Goal: Task Accomplishment & Management: Use online tool/utility

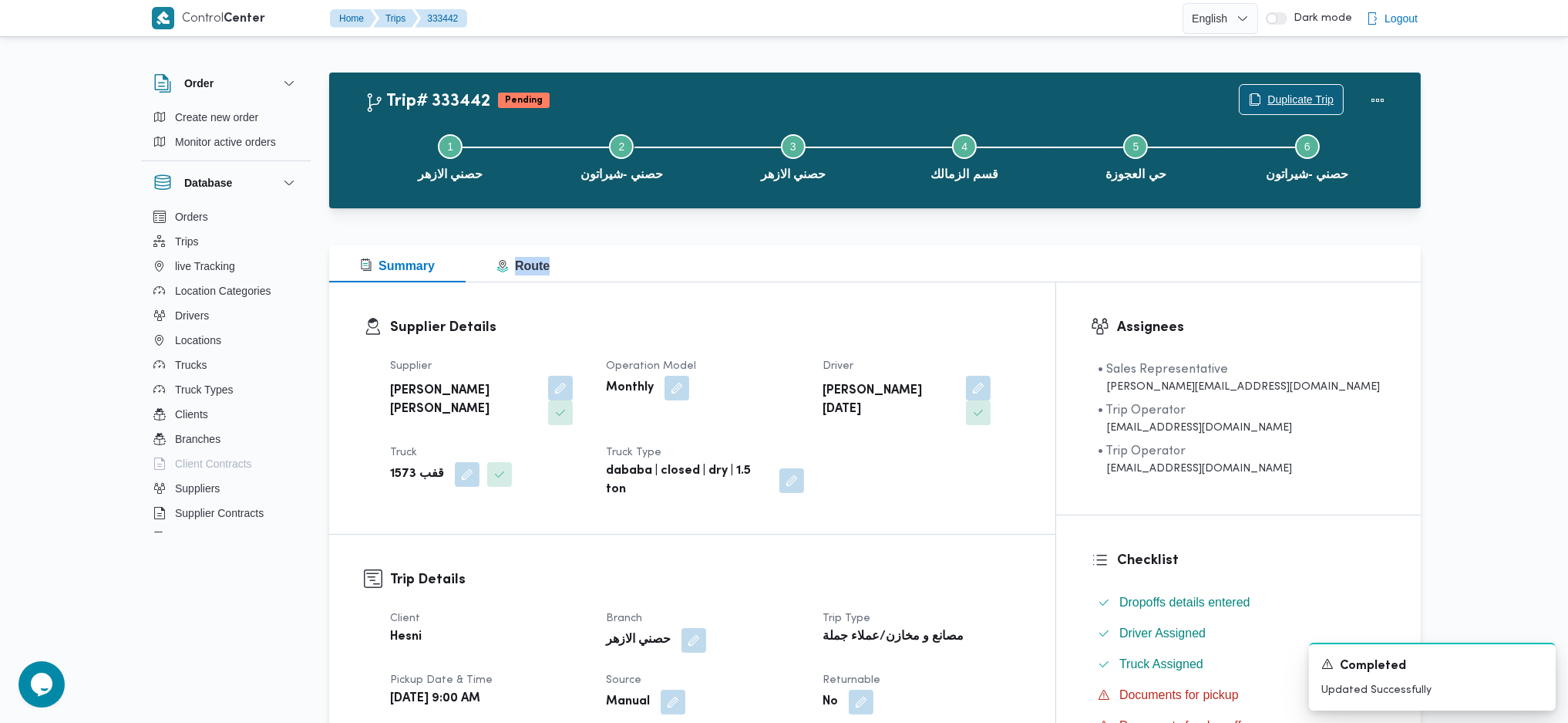
click at [1302, 114] on span "Duplicate Trip" at bounding box center [1291, 99] width 103 height 29
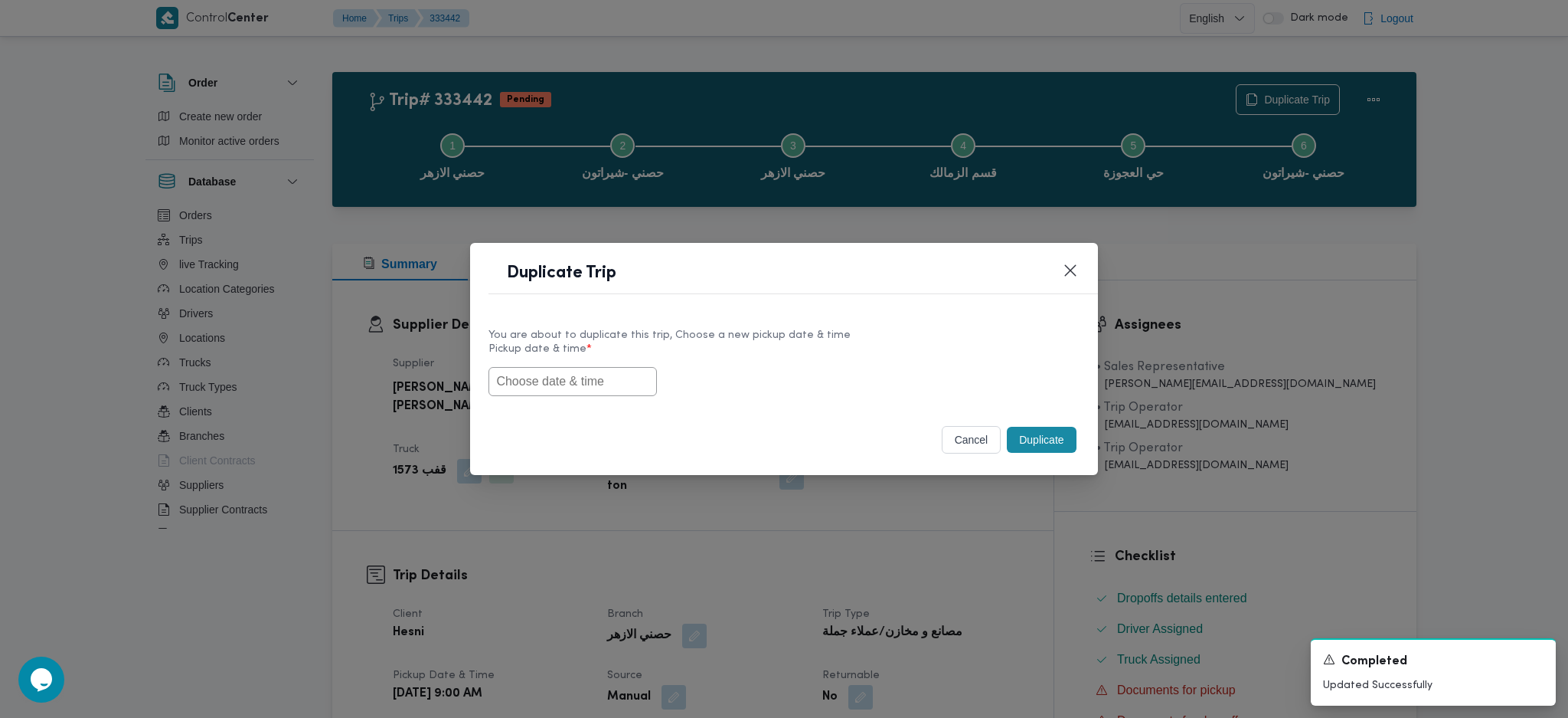
click at [1281, 104] on div "Duplicate Trip You are about to duplicate this trip, Choose a new pickup date &…" at bounding box center [784, 359] width 1568 height 718
click at [595, 394] on input "text" at bounding box center [572, 382] width 169 height 29
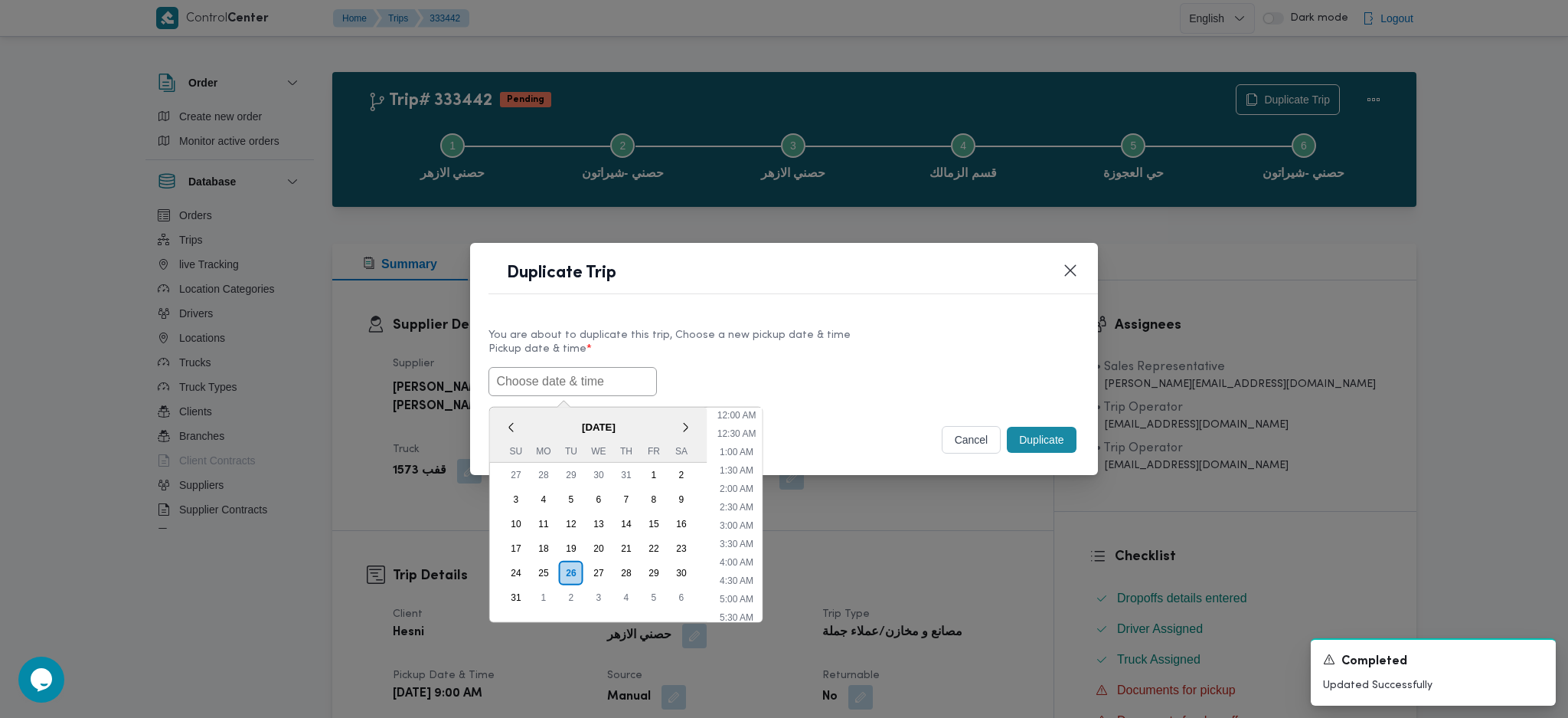
scroll to position [437, 0]
type input "18/08/2025 9:00AM"
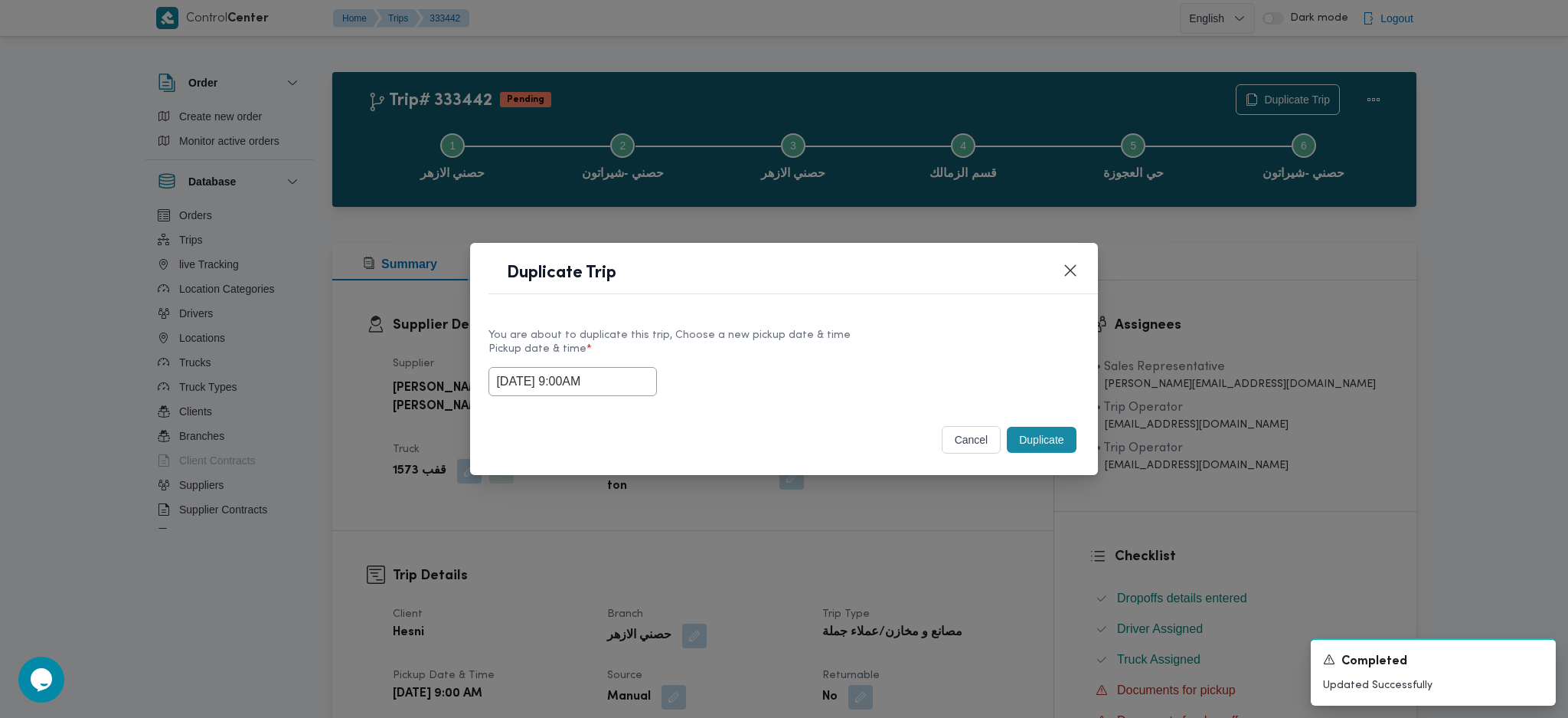
click at [769, 354] on label "Pickup date & time *" at bounding box center [784, 355] width 590 height 24
click at [604, 381] on input "18/08/2025 9:00AM" at bounding box center [572, 382] width 169 height 29
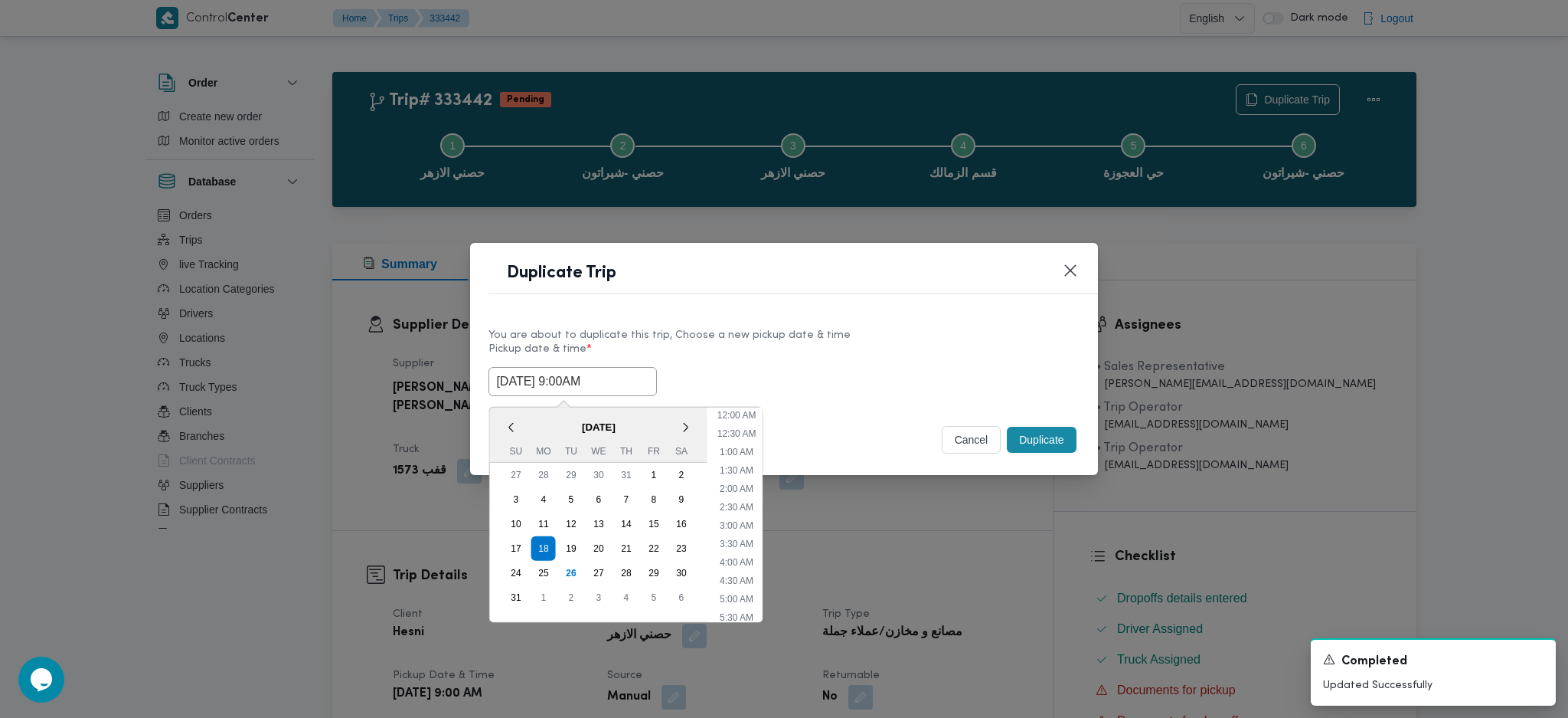
scroll to position [234, 0]
click at [604, 381] on input "18/08/2025 9:00AM" at bounding box center [572, 382] width 169 height 29
click at [911, 375] on div "< August 2025 > Su Mo Tu We Th Fr Sa 27 28 29 30 31 1 2 3 4 5 6 7 8 9 10 11 12 …" at bounding box center [784, 382] width 590 height 29
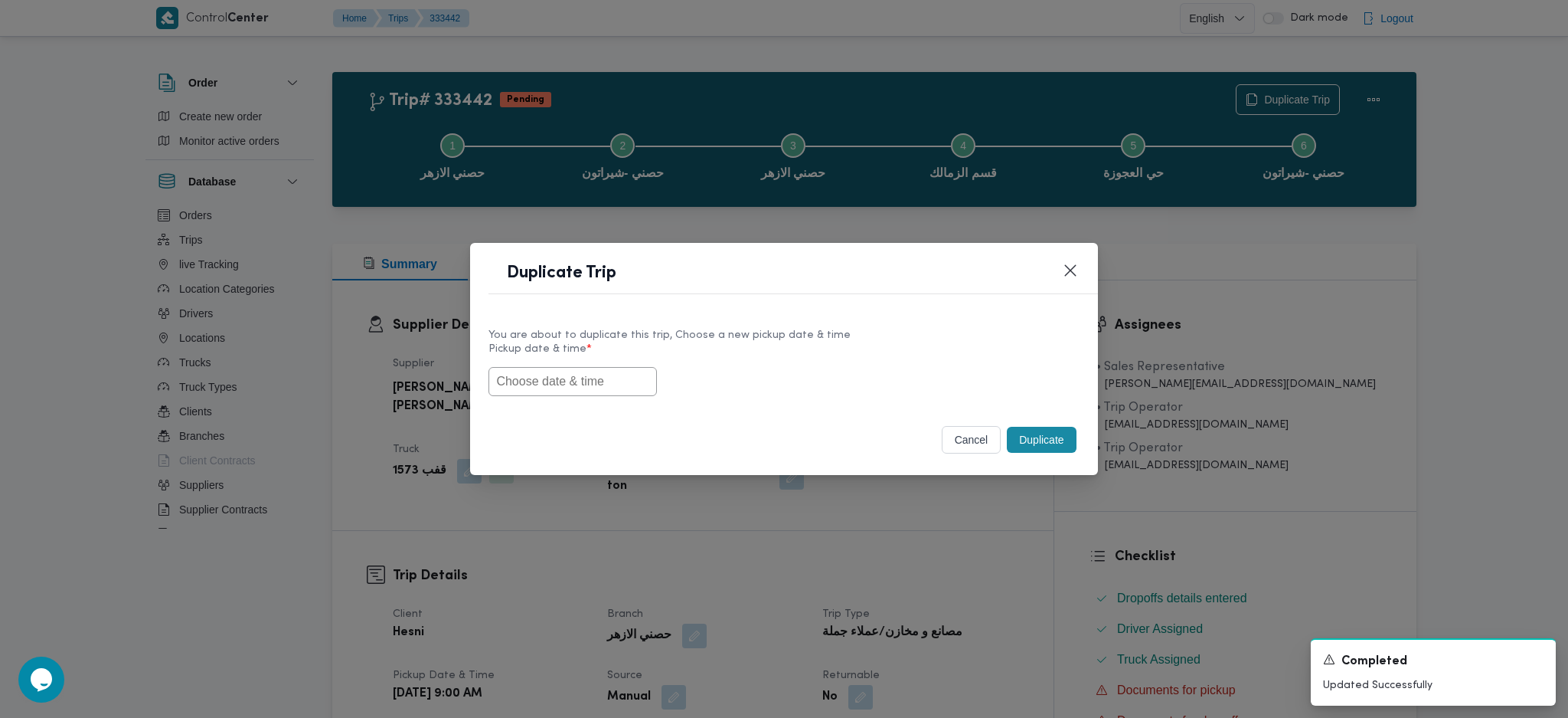
click at [534, 391] on input "text" at bounding box center [572, 382] width 169 height 29
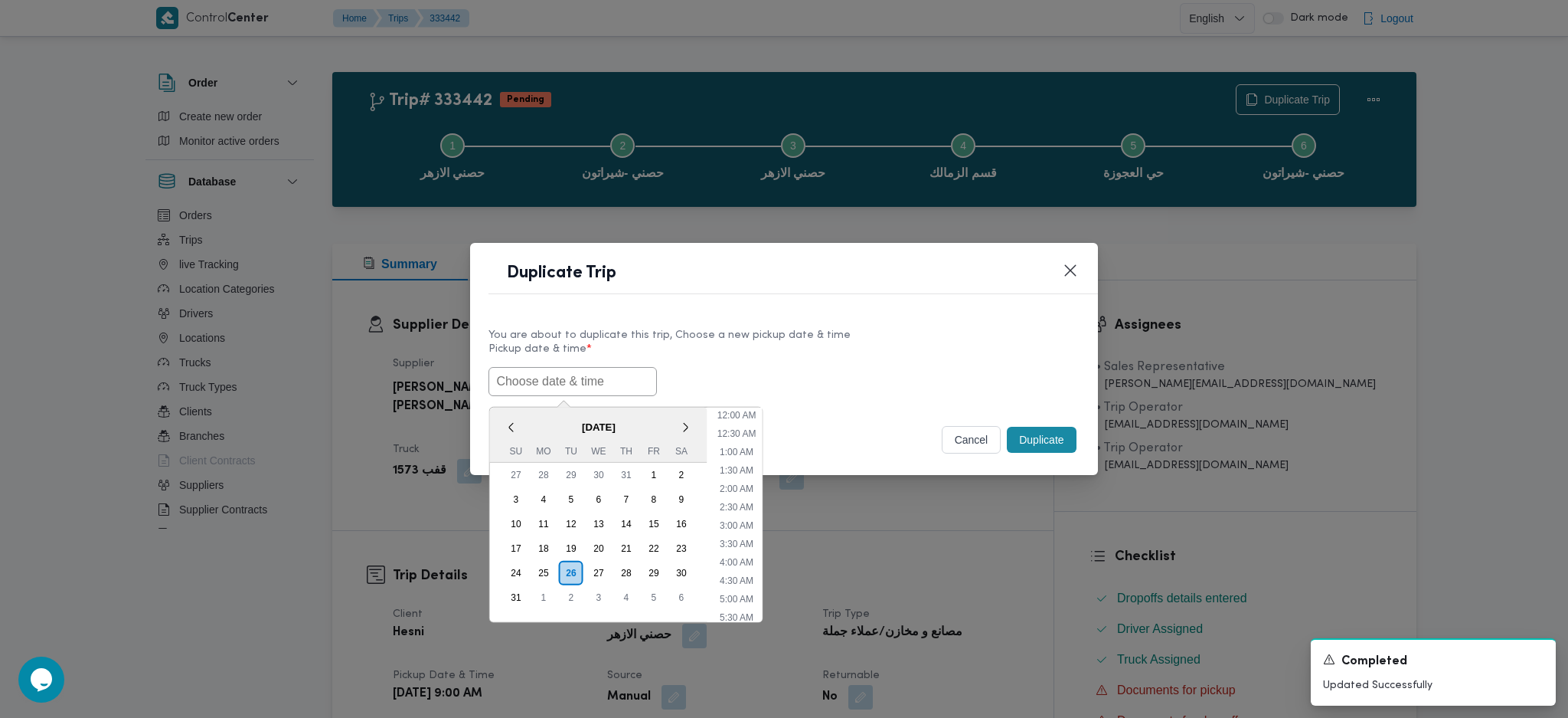
scroll to position [437, 0]
click at [598, 572] on div "27" at bounding box center [599, 573] width 29 height 29
type input "27/08/2025 9:00AM"
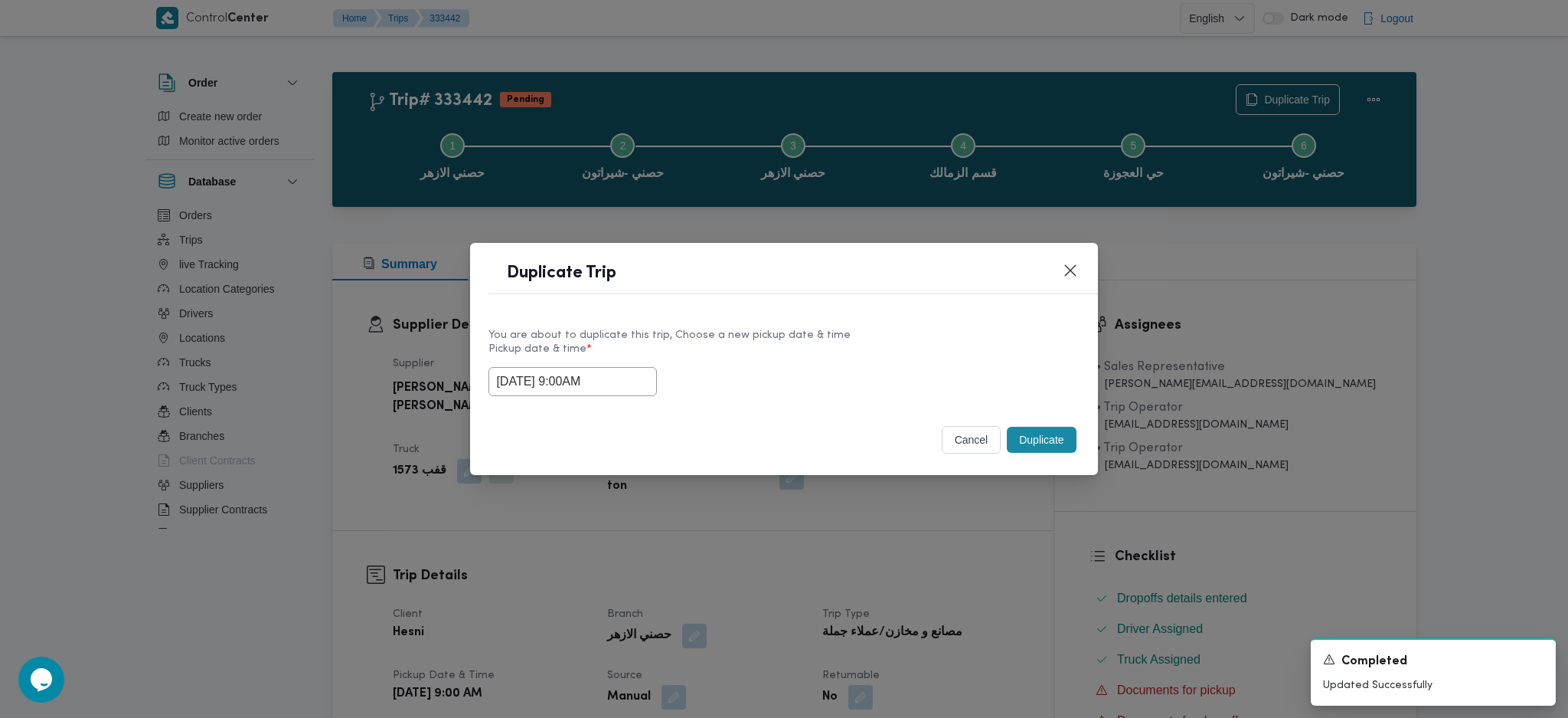
click at [572, 361] on label "Pickup date & time *" at bounding box center [784, 355] width 590 height 24
click at [572, 379] on input "27/08/2025 9:00AM" at bounding box center [572, 382] width 169 height 29
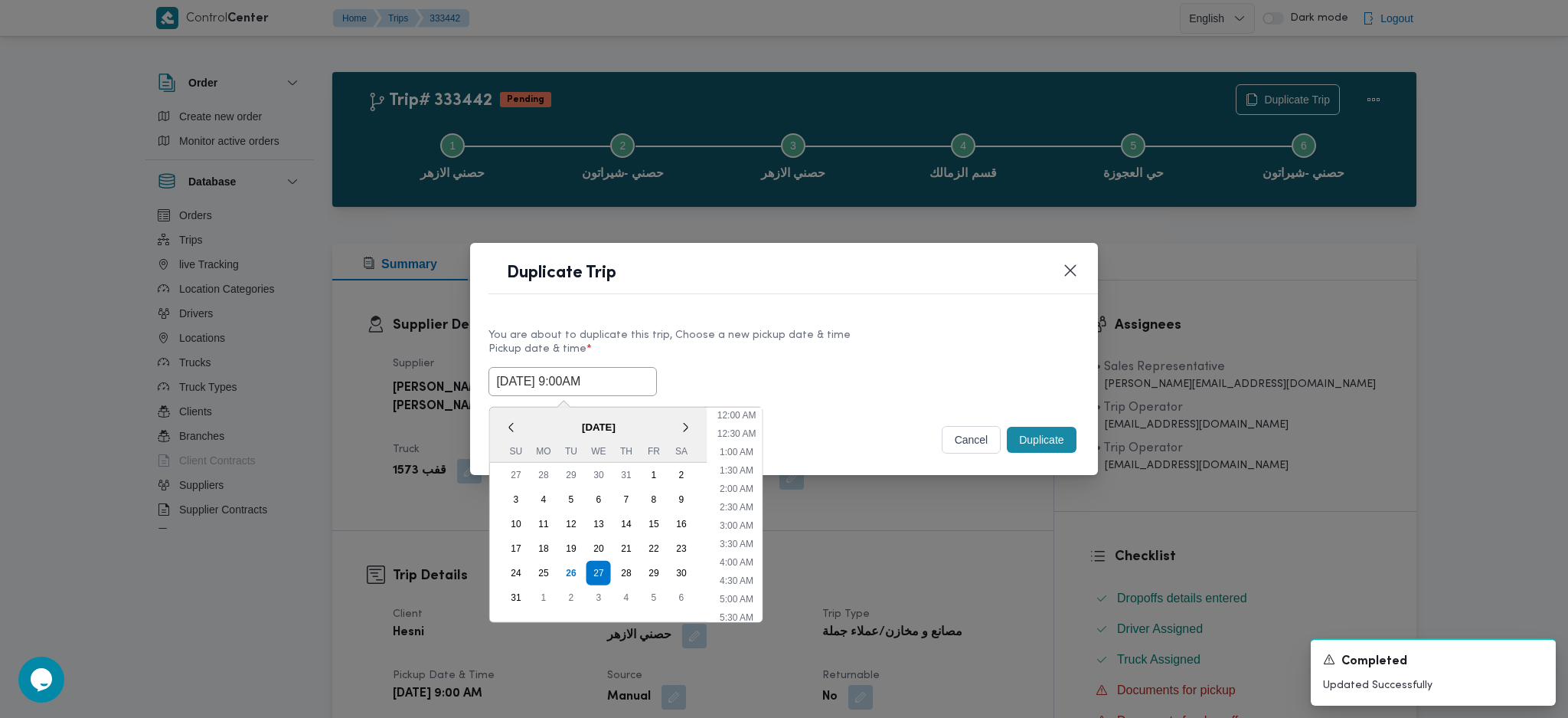
click at [572, 379] on input "27/08/2025 9:00AM" at bounding box center [572, 382] width 169 height 29
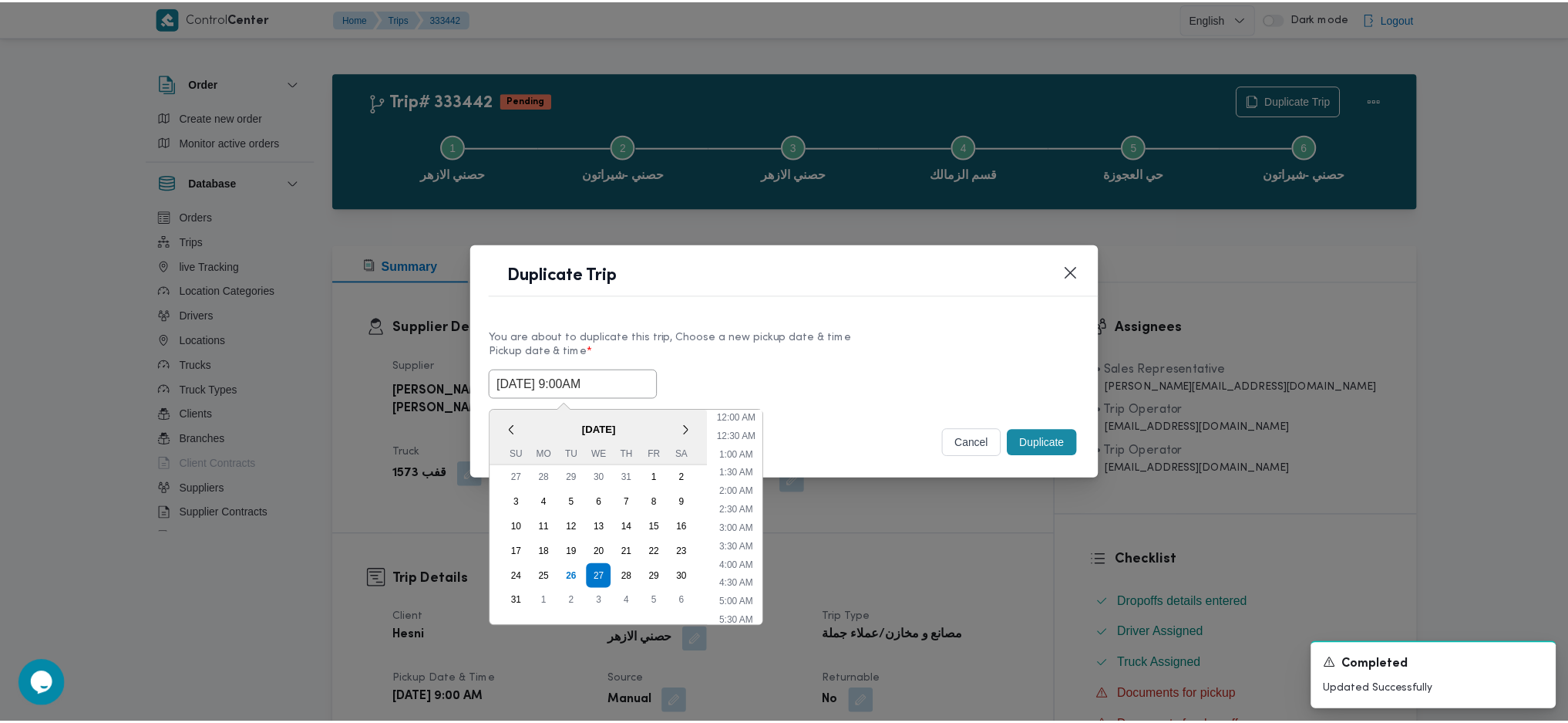
scroll to position [236, 0]
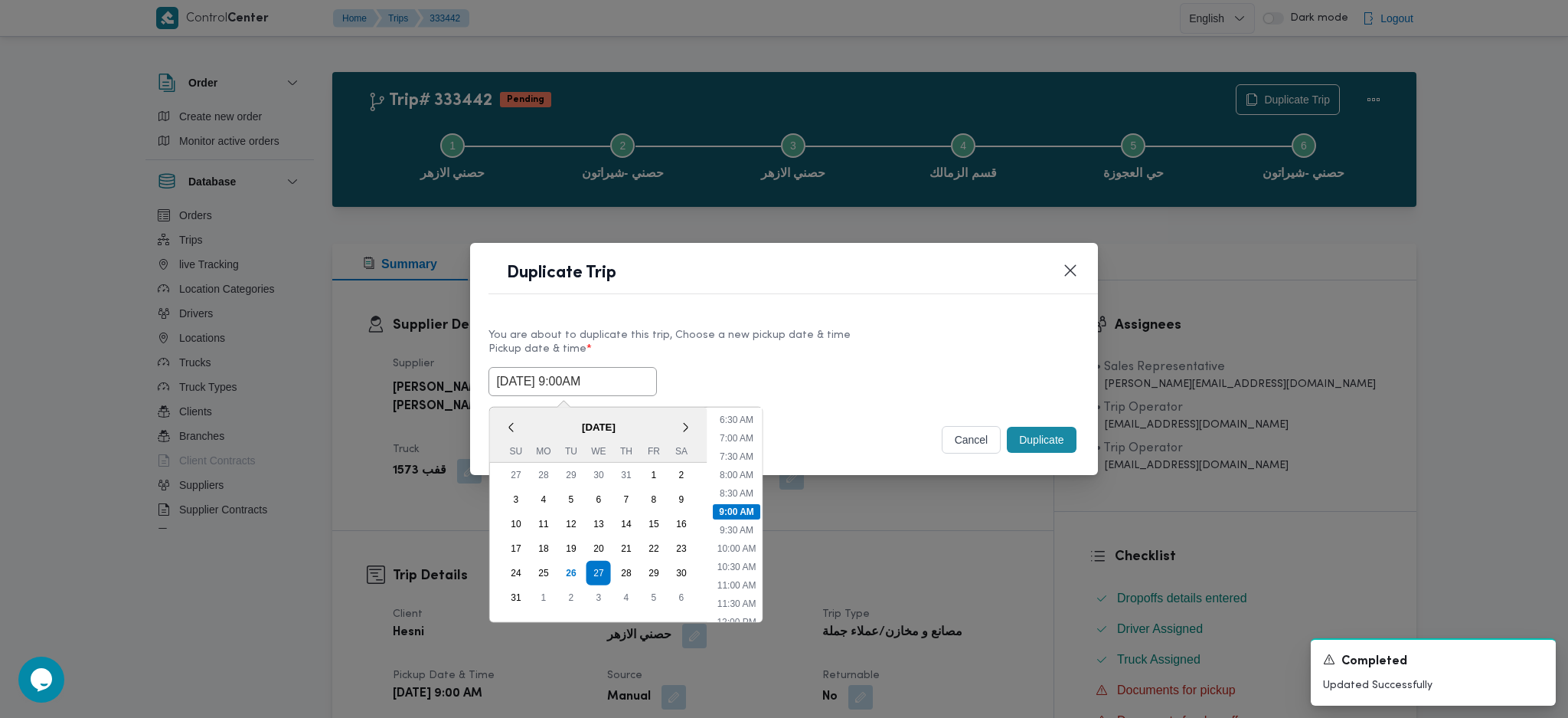
click at [572, 379] on input "27/08/2025 9:00AM" at bounding box center [572, 382] width 169 height 29
click at [1043, 442] on button "Duplicate" at bounding box center [1041, 440] width 69 height 26
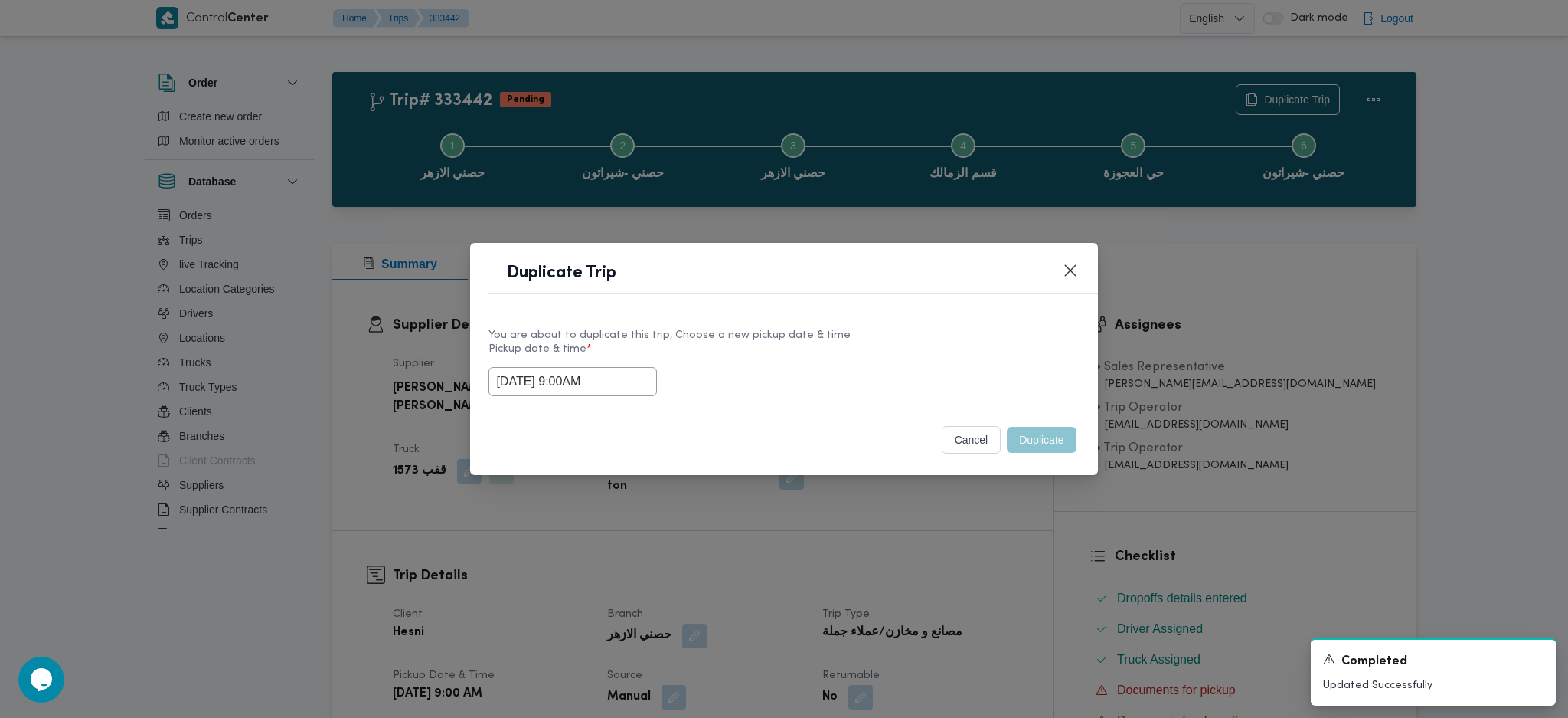
click at [992, 588] on div "Duplicate Trip You are about to duplicate this trip, Choose a new pickup date &…" at bounding box center [784, 359] width 1568 height 718
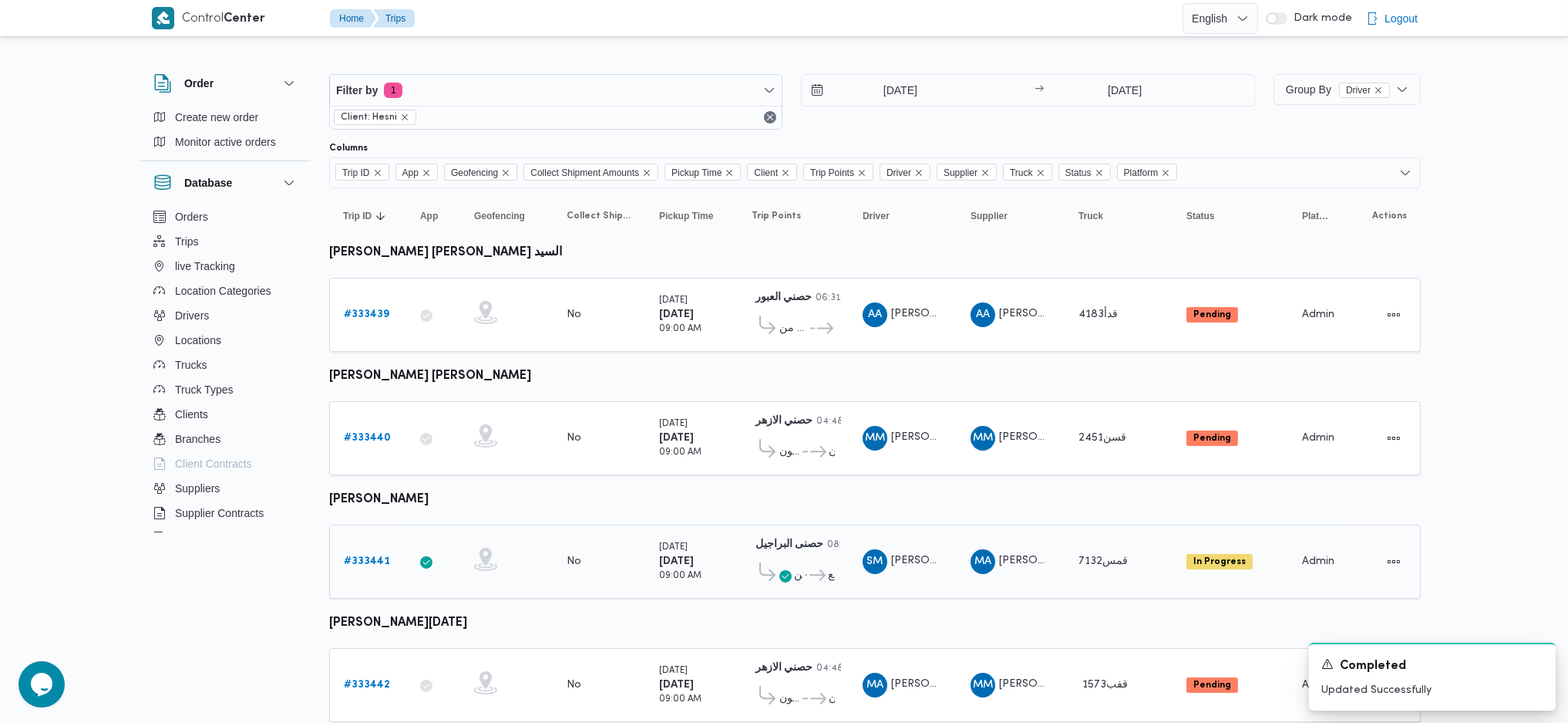
click at [364, 556] on b "# 333441" at bounding box center [367, 561] width 47 height 10
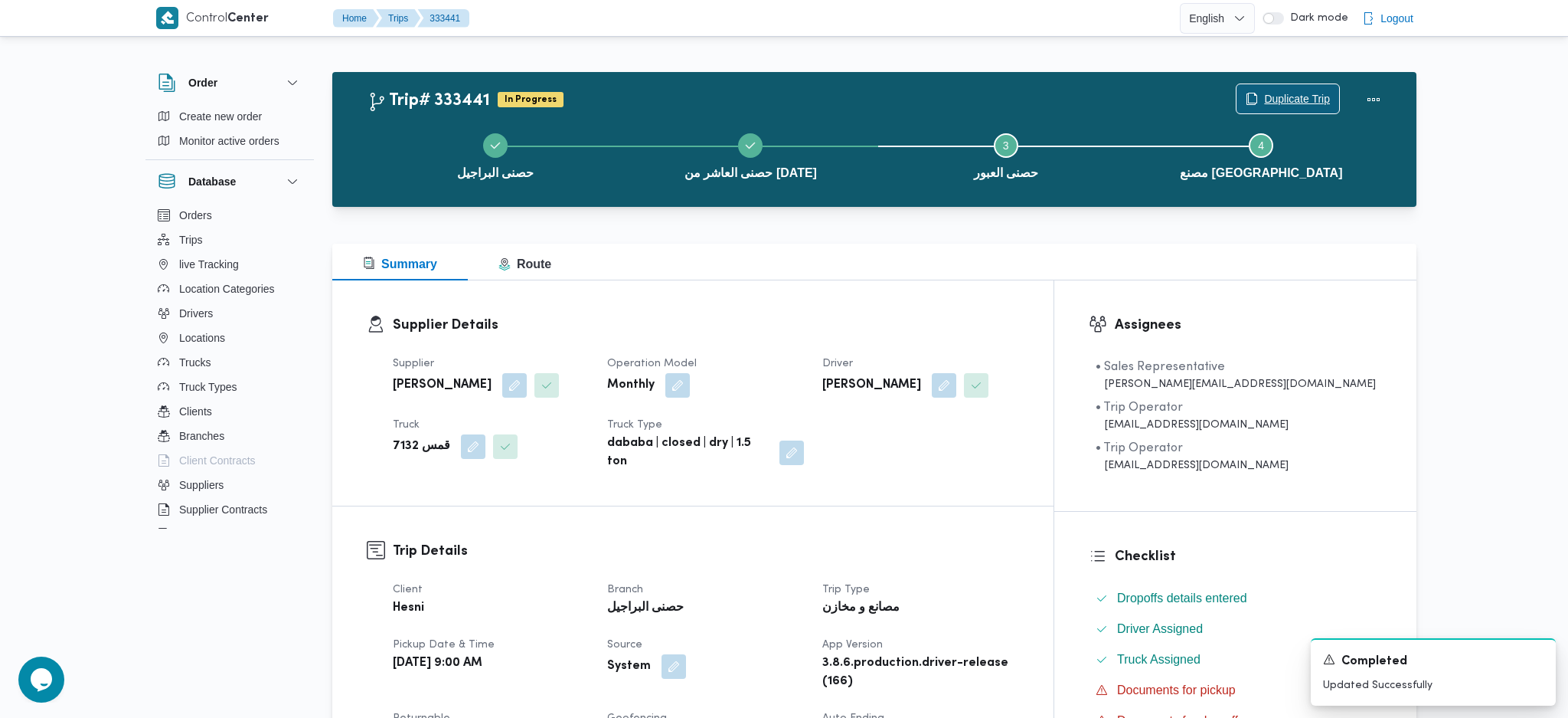
click at [1278, 92] on span "Duplicate Trip" at bounding box center [1297, 98] width 66 height 18
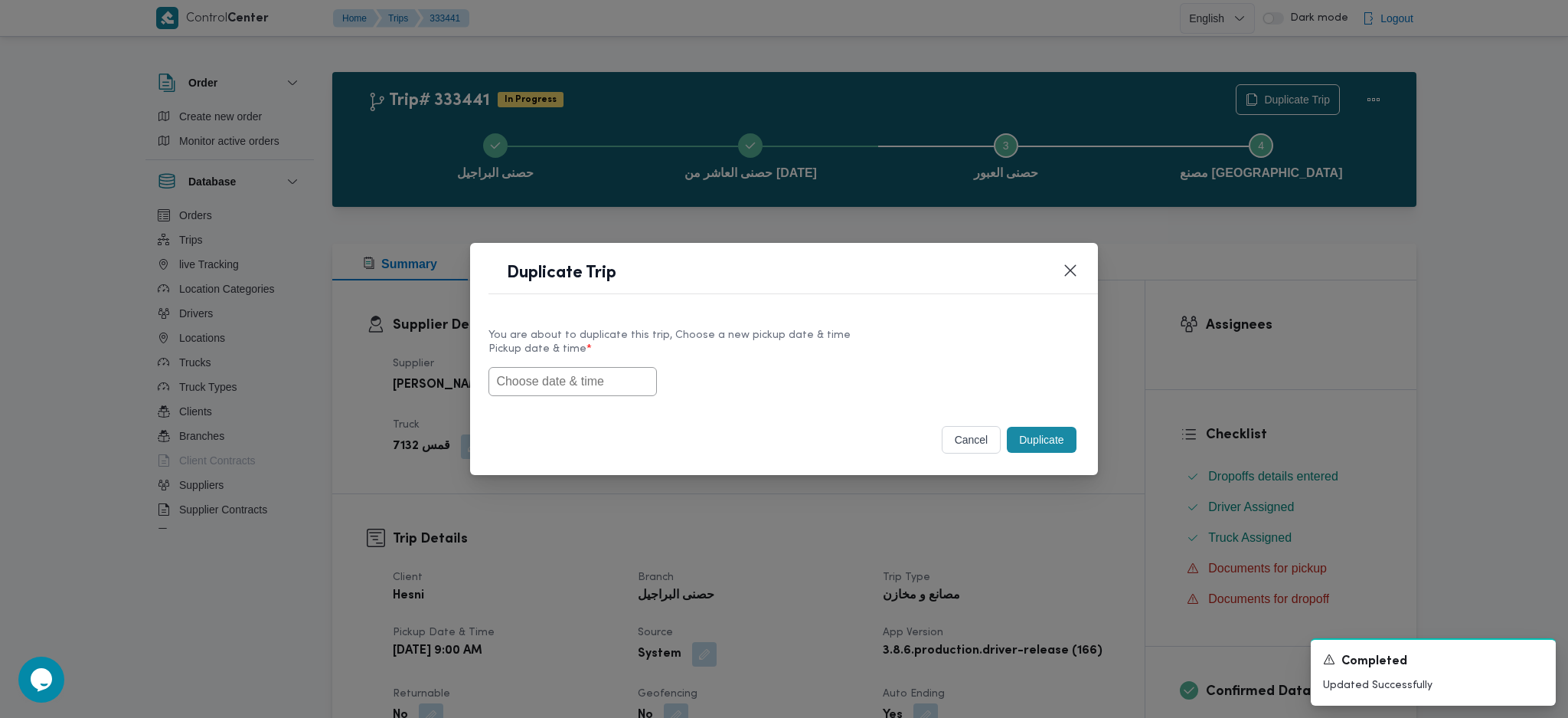
click at [606, 396] on div "You are about to duplicate this trip, Choose a new pickup date & time Pickup da…" at bounding box center [784, 361] width 627 height 98
click at [620, 381] on input "text" at bounding box center [572, 382] width 169 height 29
paste input "27/08/2025 9:00AM"
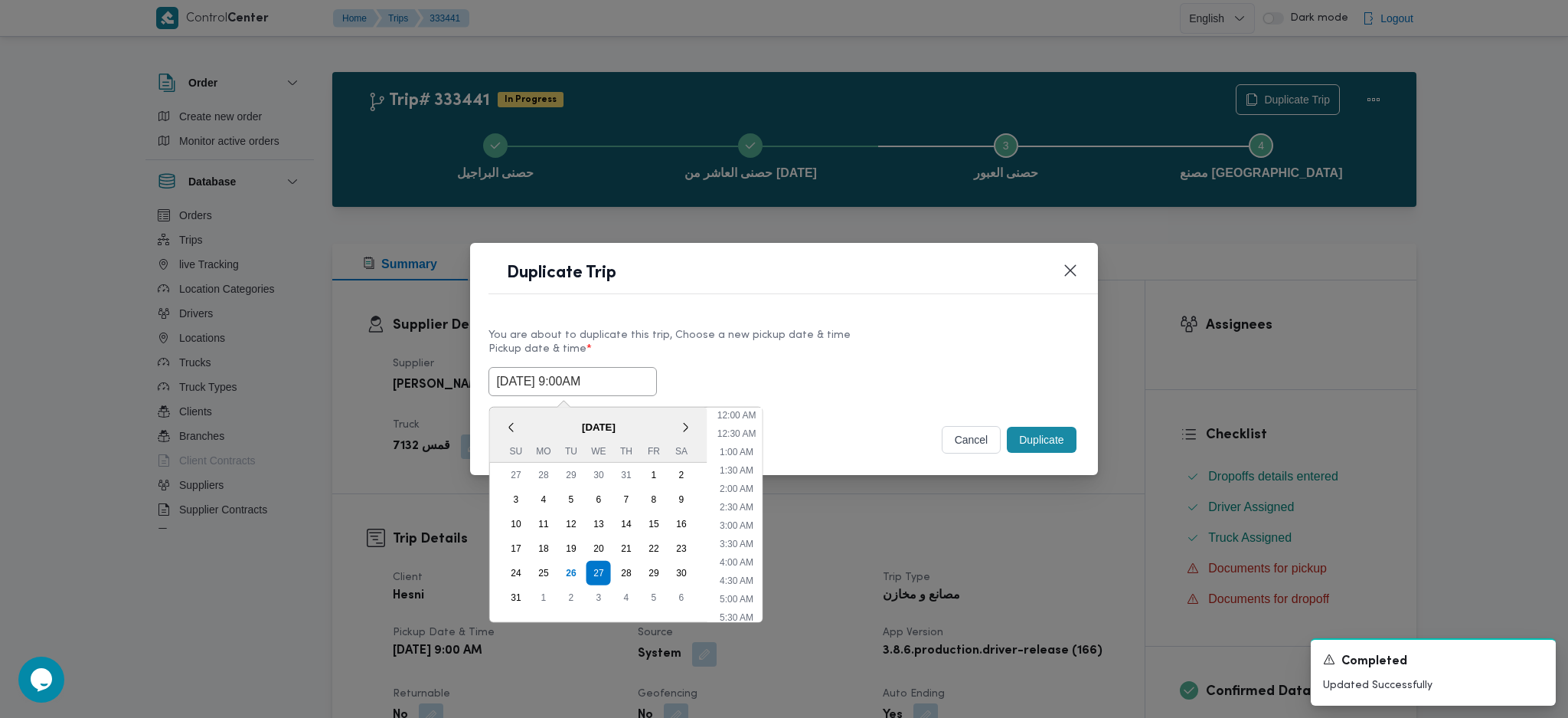
scroll to position [234, 0]
type input "27/08/2025 9:00AM"
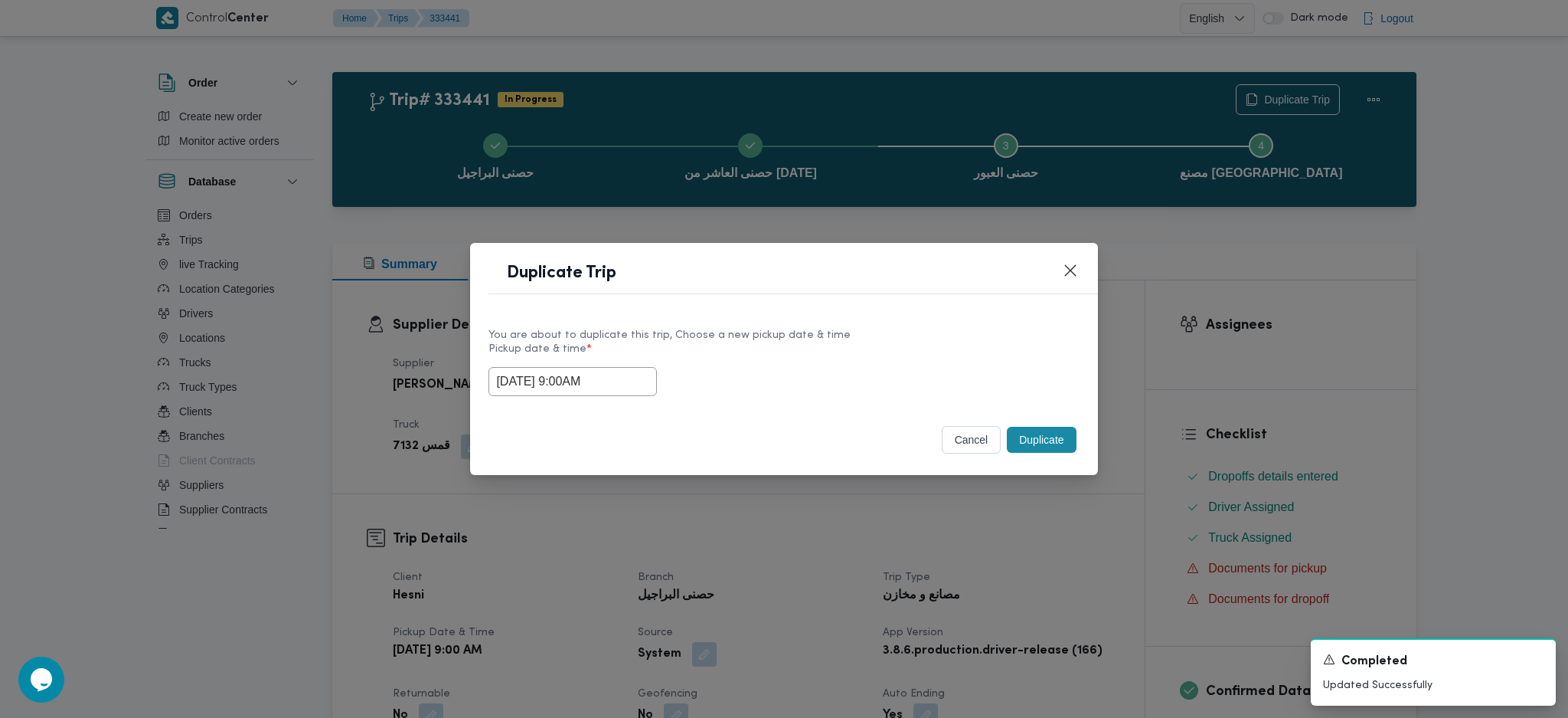
click at [1047, 451] on button "Duplicate" at bounding box center [1041, 440] width 69 height 26
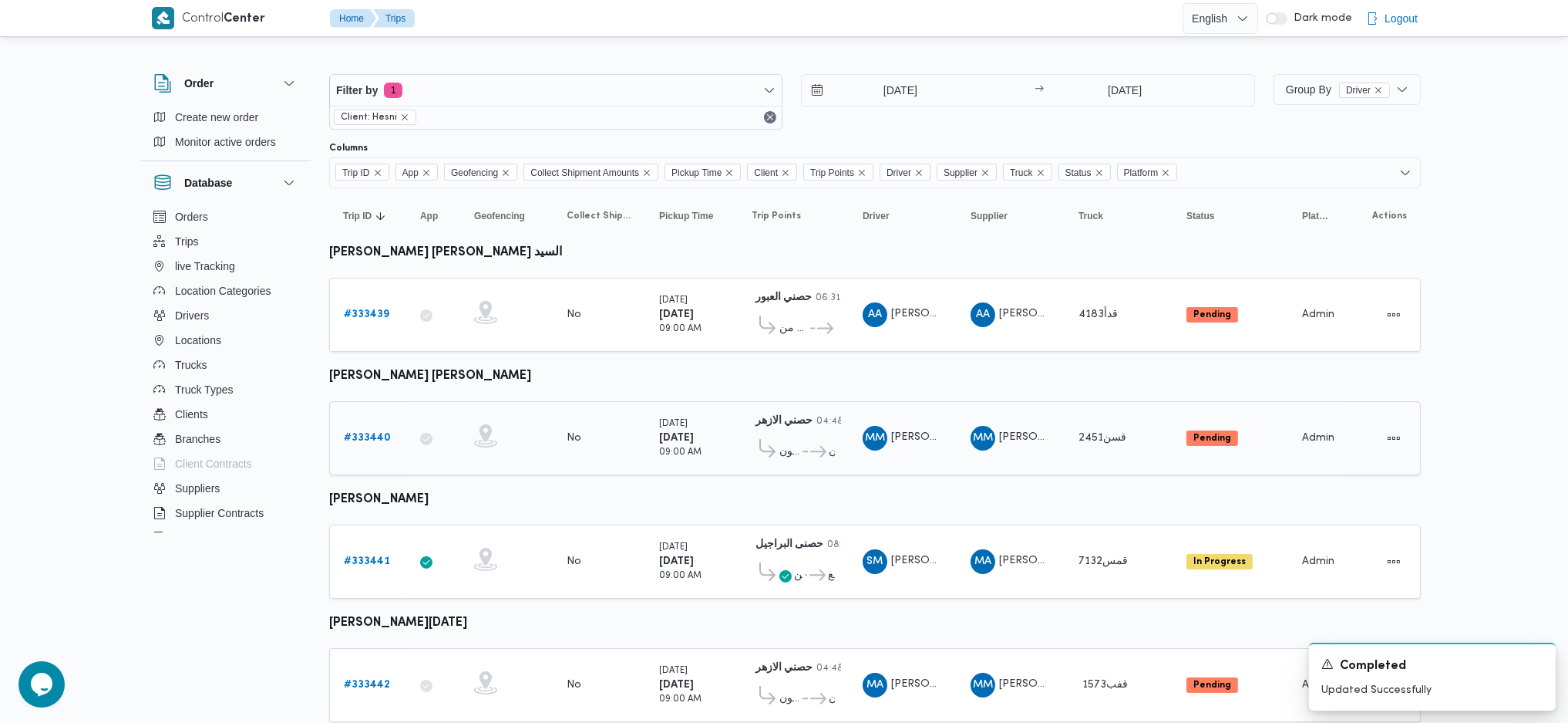
click at [347, 437] on b "# 333440" at bounding box center [367, 438] width 47 height 10
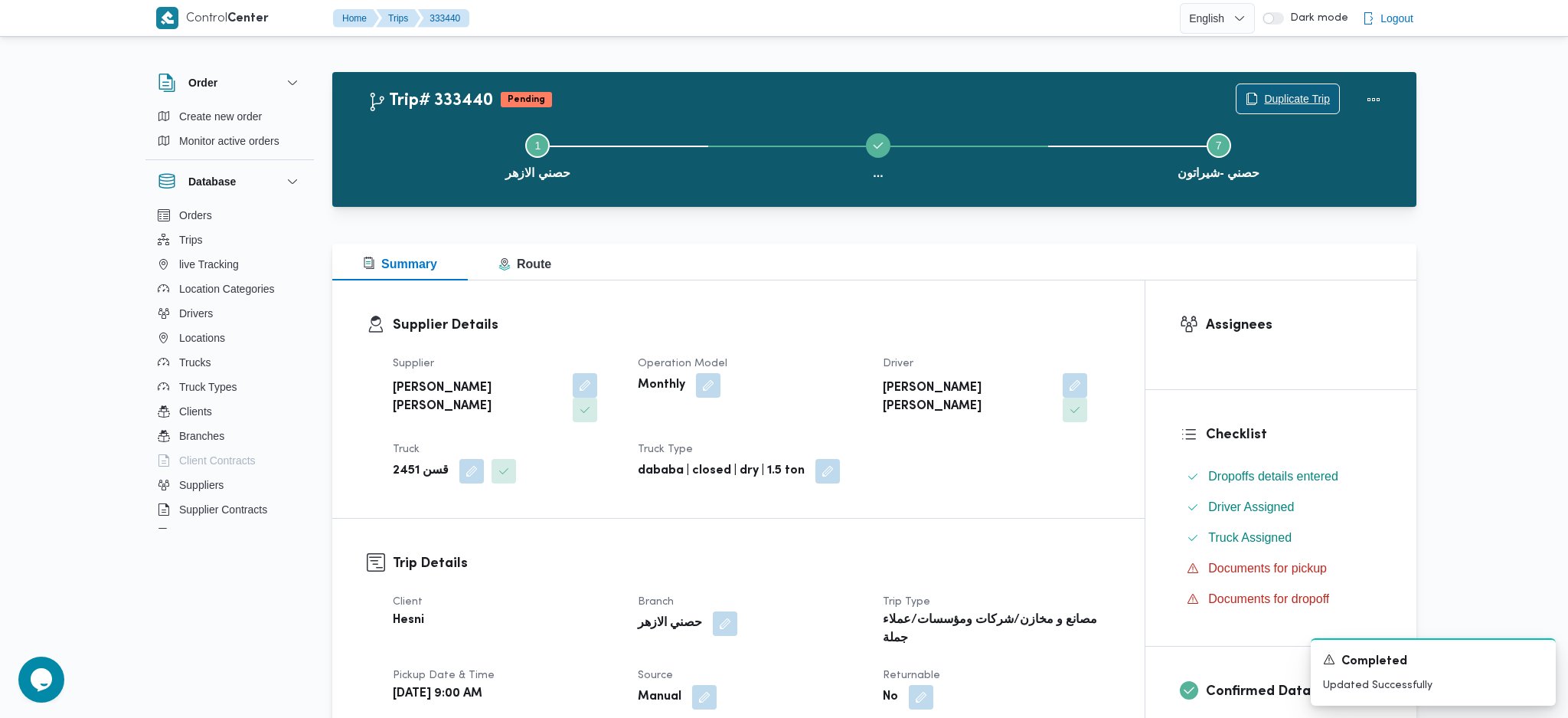
click at [1272, 92] on span "Duplicate Trip" at bounding box center [1297, 98] width 66 height 18
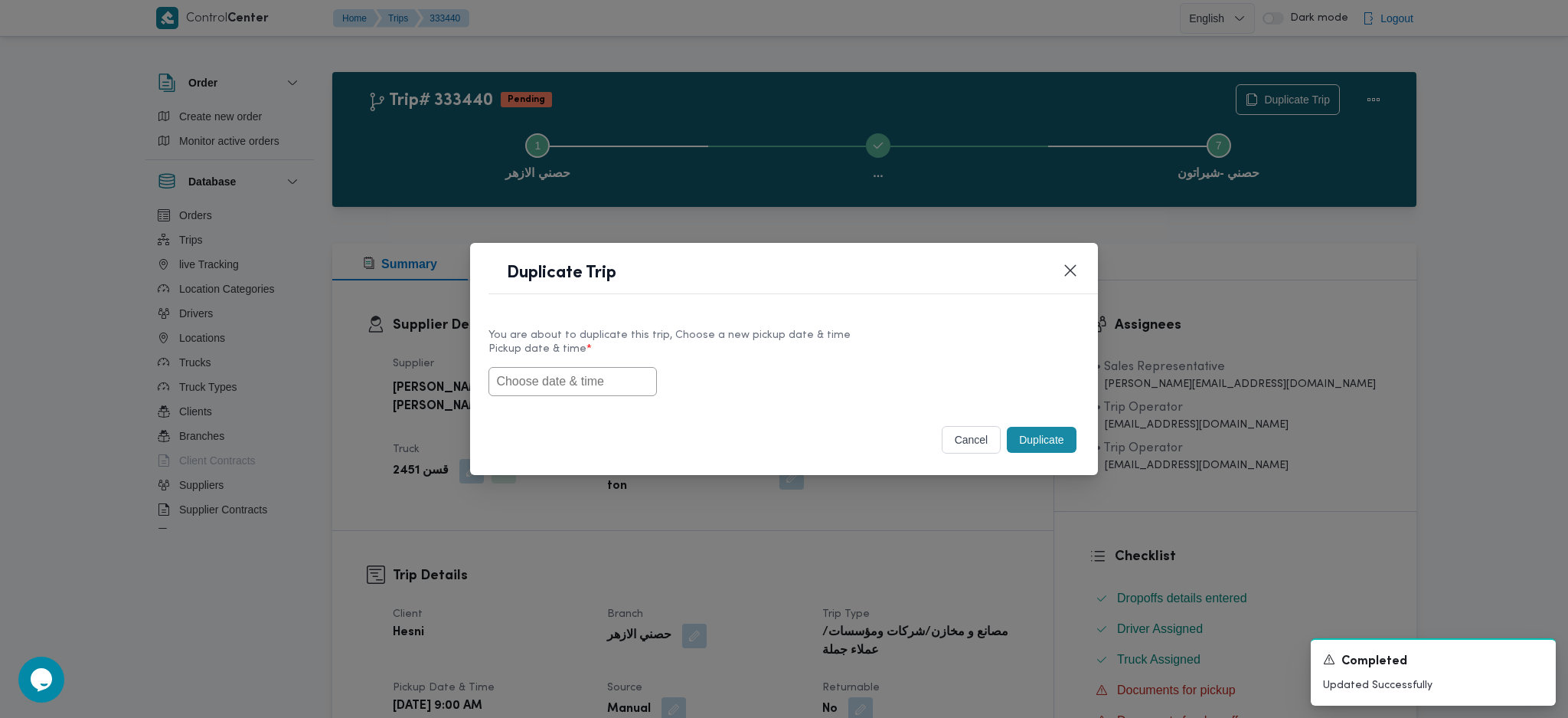
click at [552, 389] on input "text" at bounding box center [572, 382] width 169 height 29
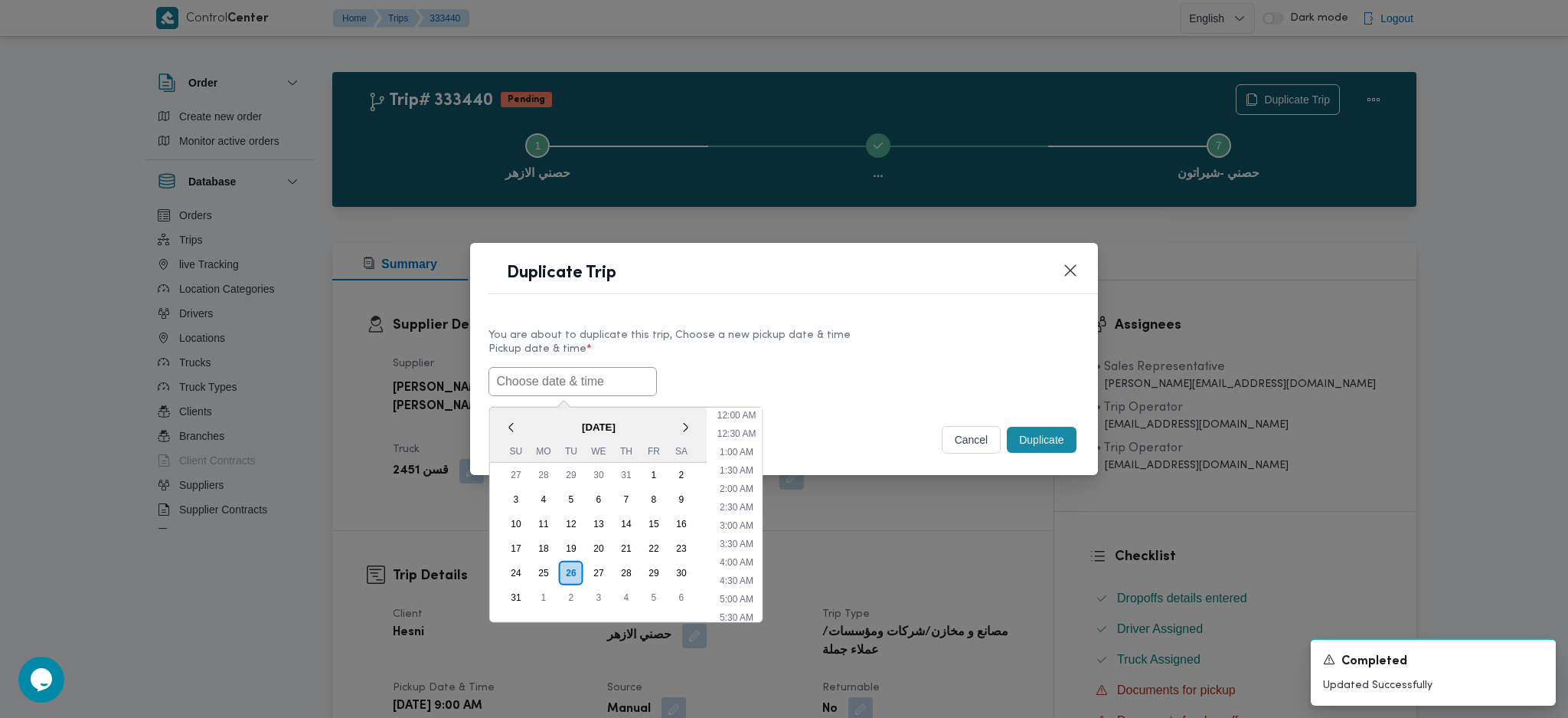
paste input "27/08/2025 9:00AM"
type input "27/08/2025 9:00AM"
drag, startPoint x: 1038, startPoint y: 448, endPoint x: 1035, endPoint y: 567, distance: 119.0
click at [1038, 460] on div "cancel Duplicate" at bounding box center [784, 442] width 627 height 64
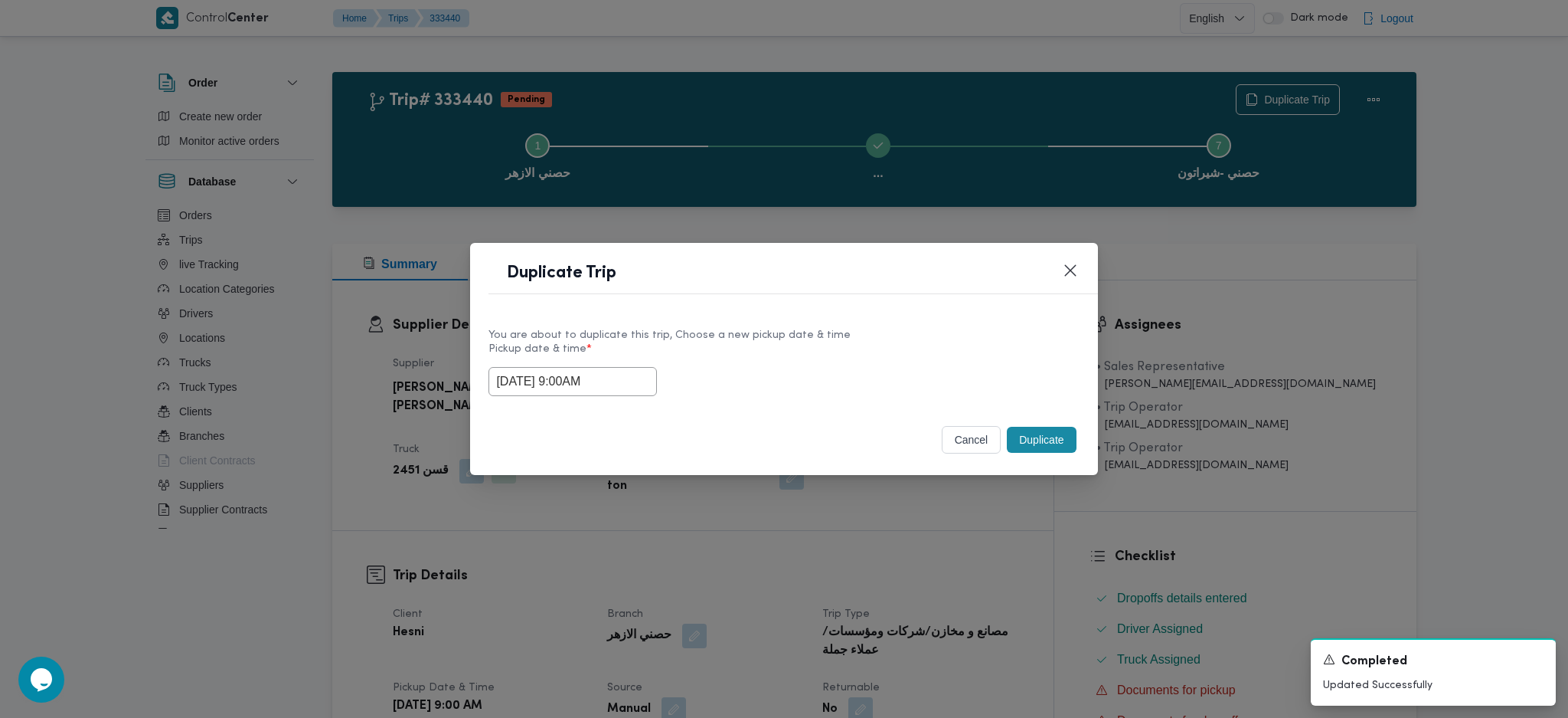
drag, startPoint x: 1035, startPoint y: 576, endPoint x: 991, endPoint y: 580, distance: 44.2
click at [1025, 579] on div "Duplicate Trip You are about to duplicate this trip, Choose a new pickup date &…" at bounding box center [784, 359] width 1568 height 718
click at [1033, 444] on button "Duplicate" at bounding box center [1041, 440] width 69 height 26
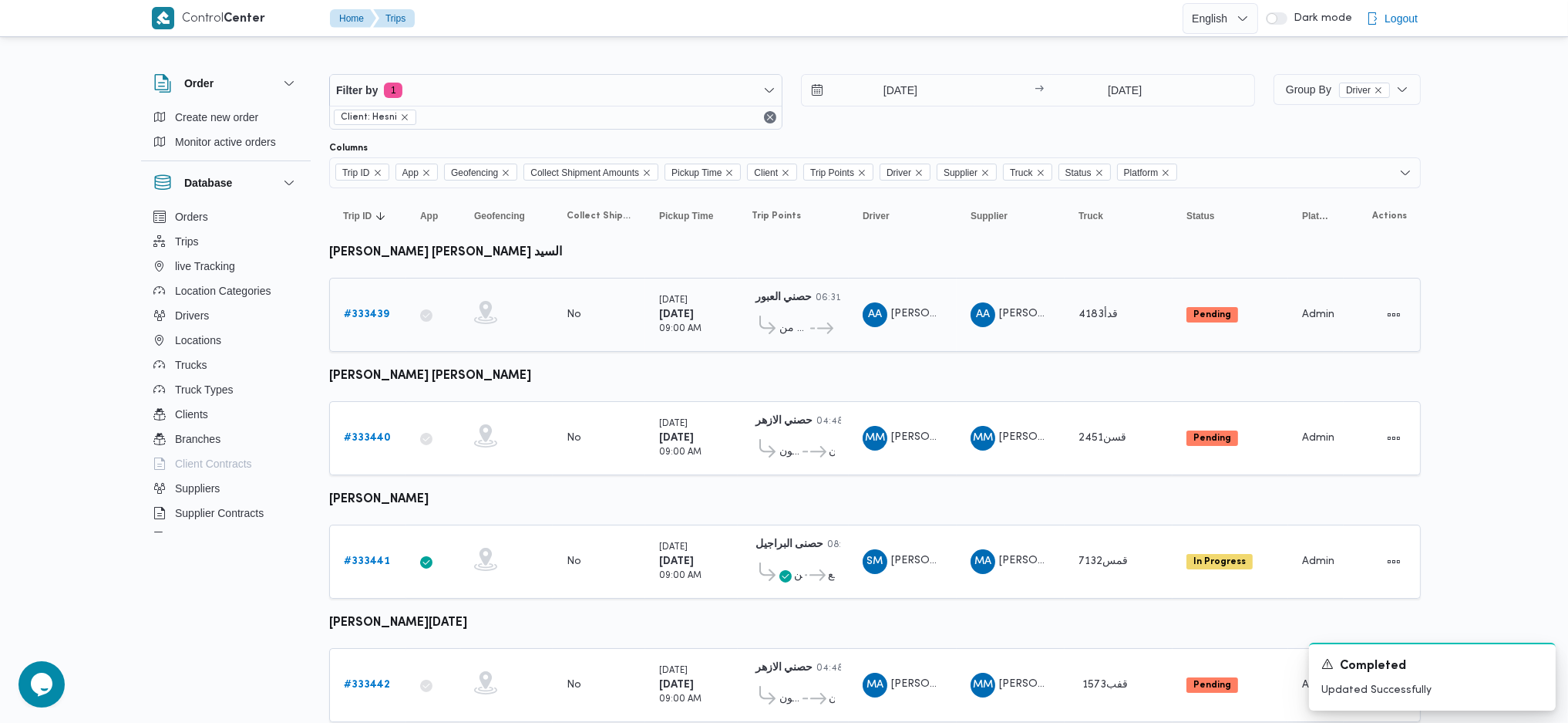
click at [353, 315] on b "# 333439" at bounding box center [366, 315] width 46 height 10
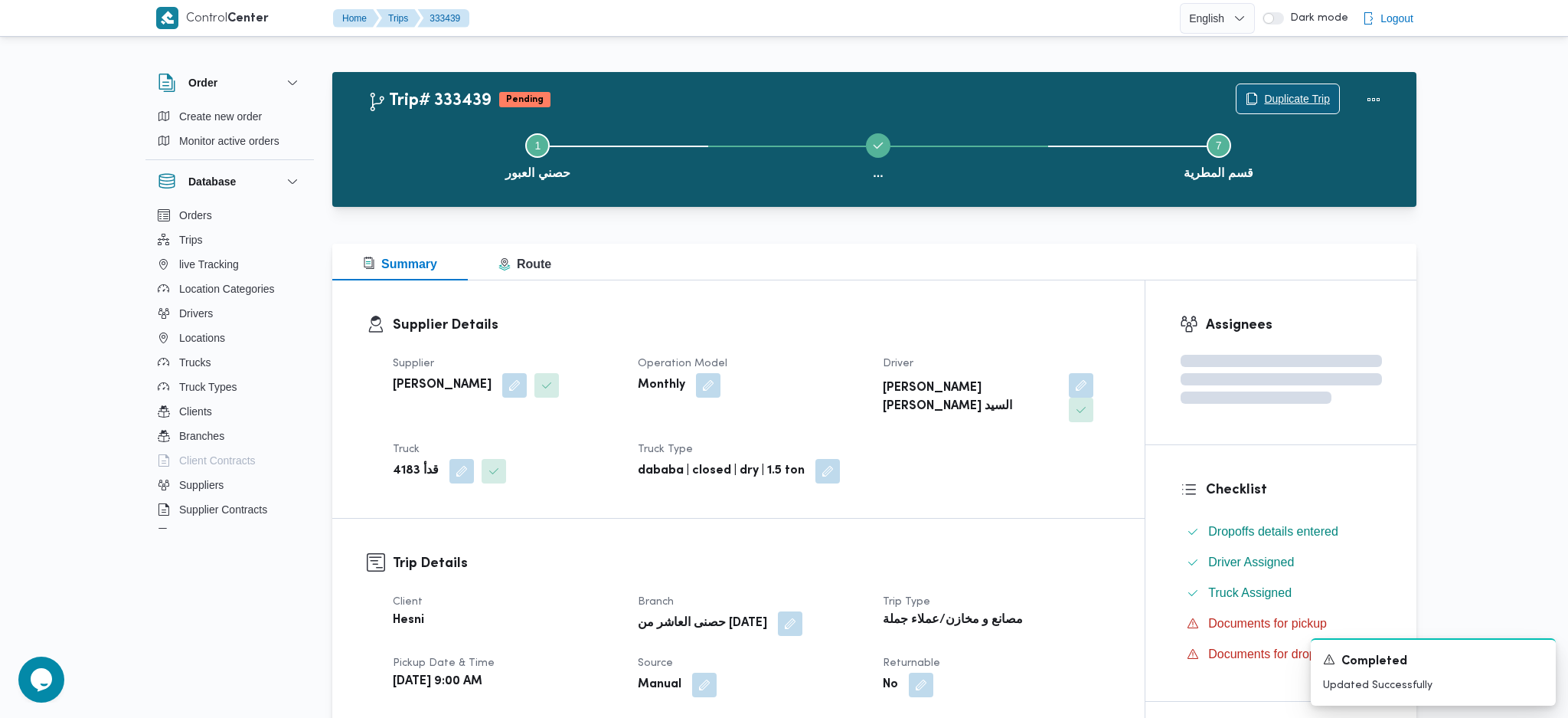
click at [1309, 86] on span "Duplicate Trip" at bounding box center [1287, 98] width 103 height 29
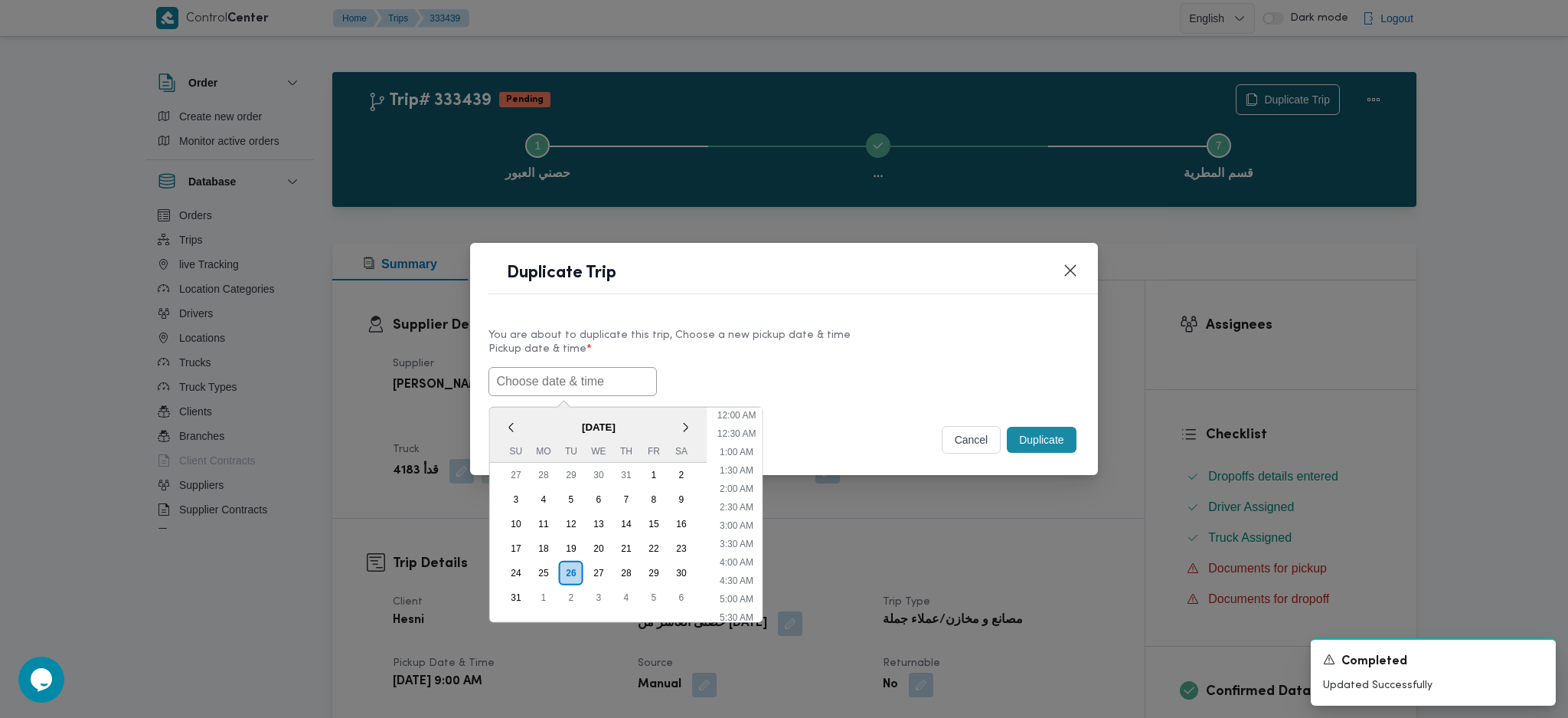
click at [620, 377] on input "text" at bounding box center [572, 382] width 169 height 29
paste input "27/08/2025 9:00AM"
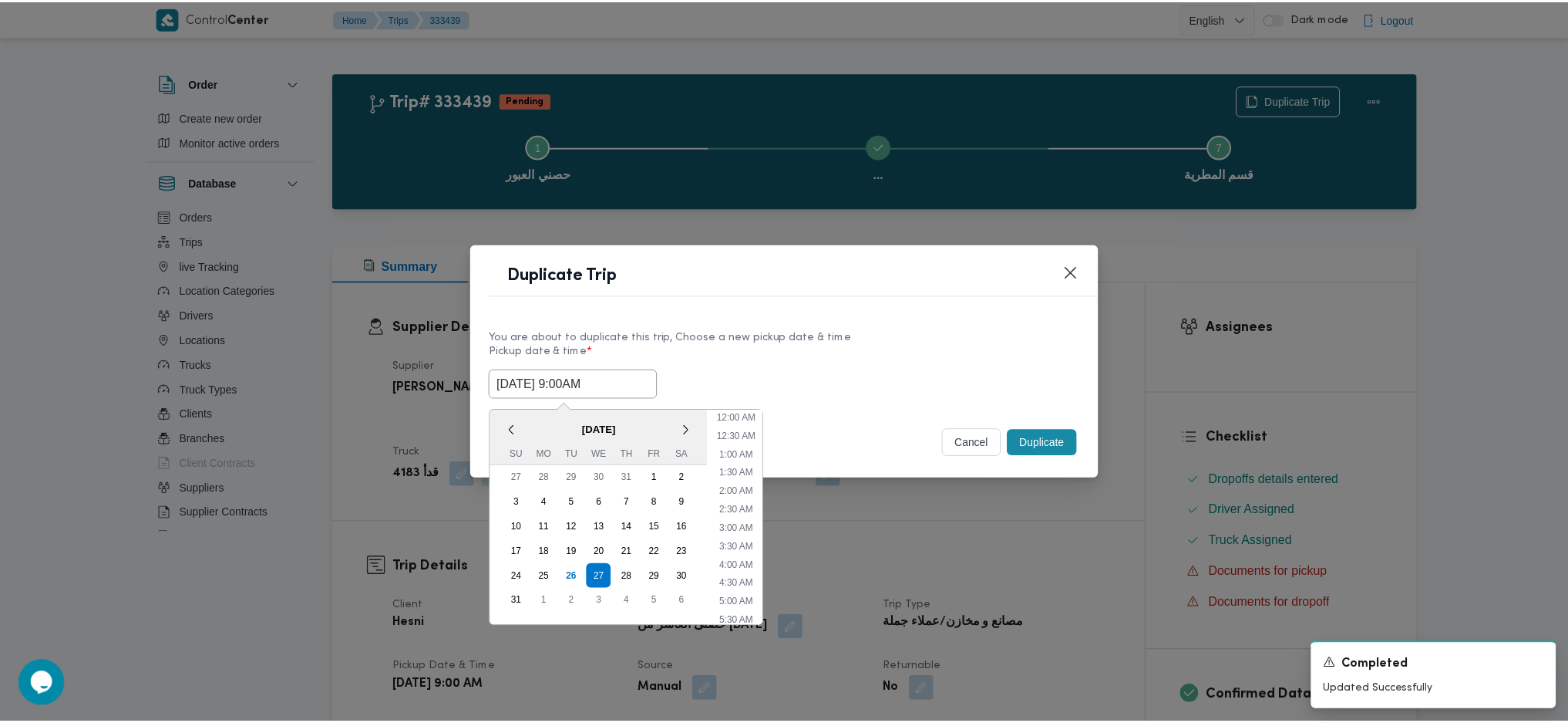
scroll to position [440, 0]
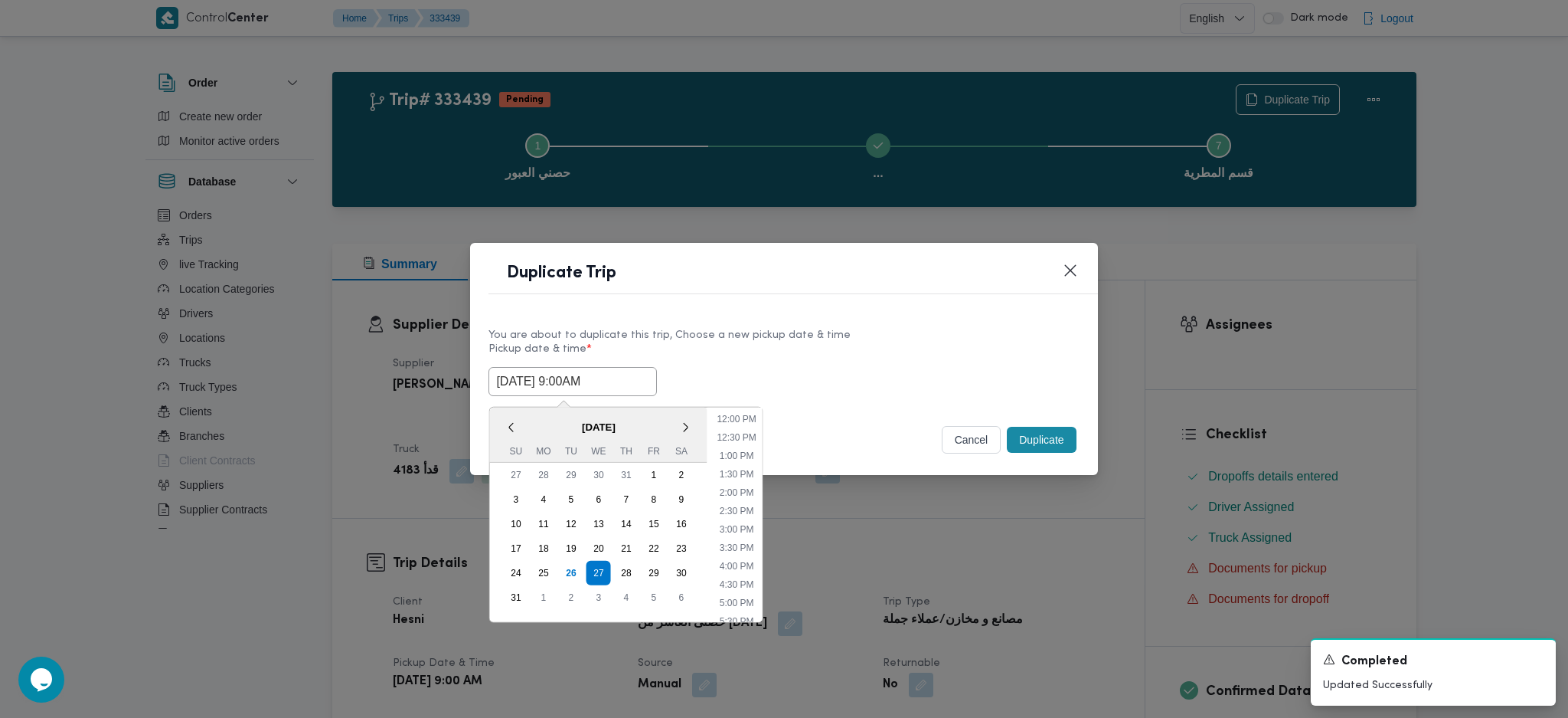
type input "27/08/2025 9:00AM"
click at [1050, 453] on button "Duplicate" at bounding box center [1041, 440] width 69 height 26
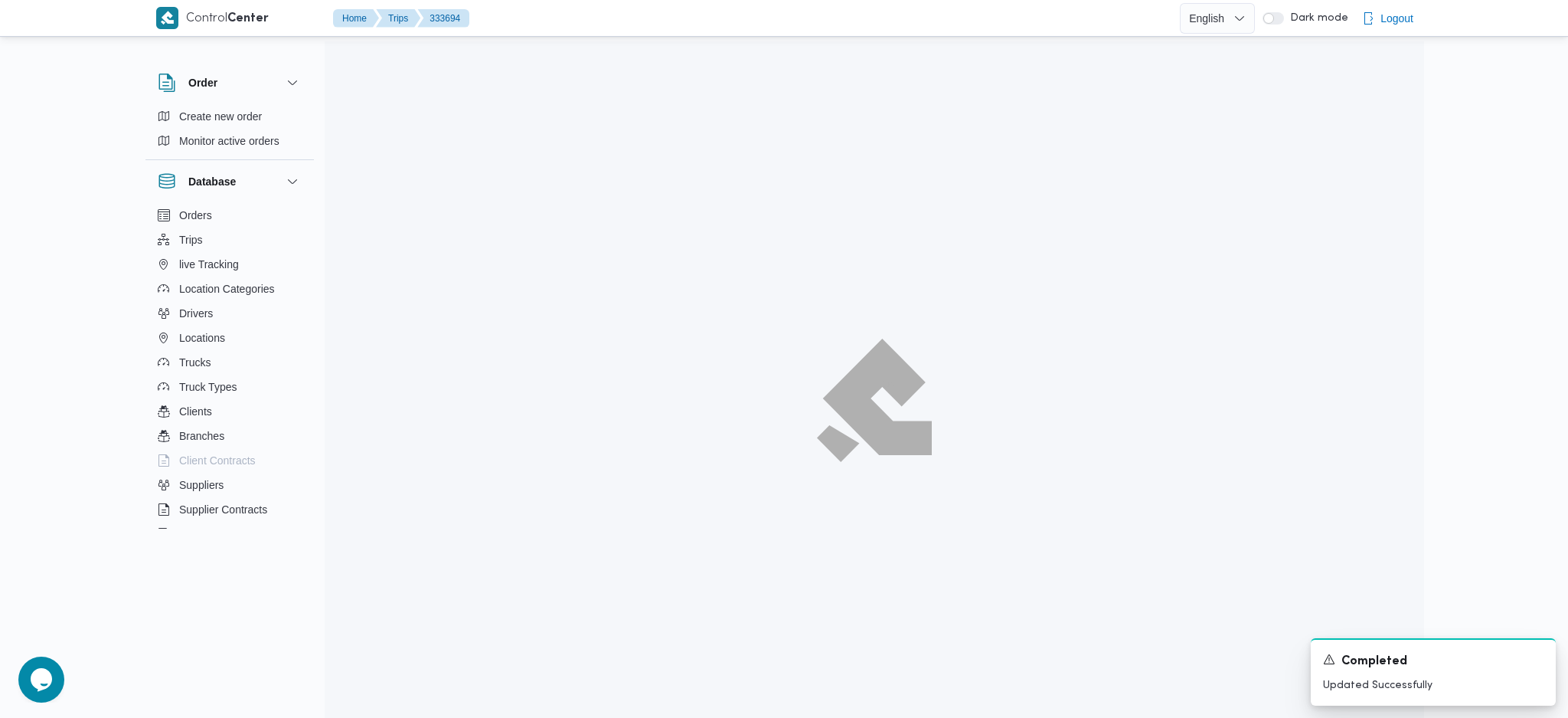
click at [1021, 585] on div at bounding box center [873, 400] width 1099 height 718
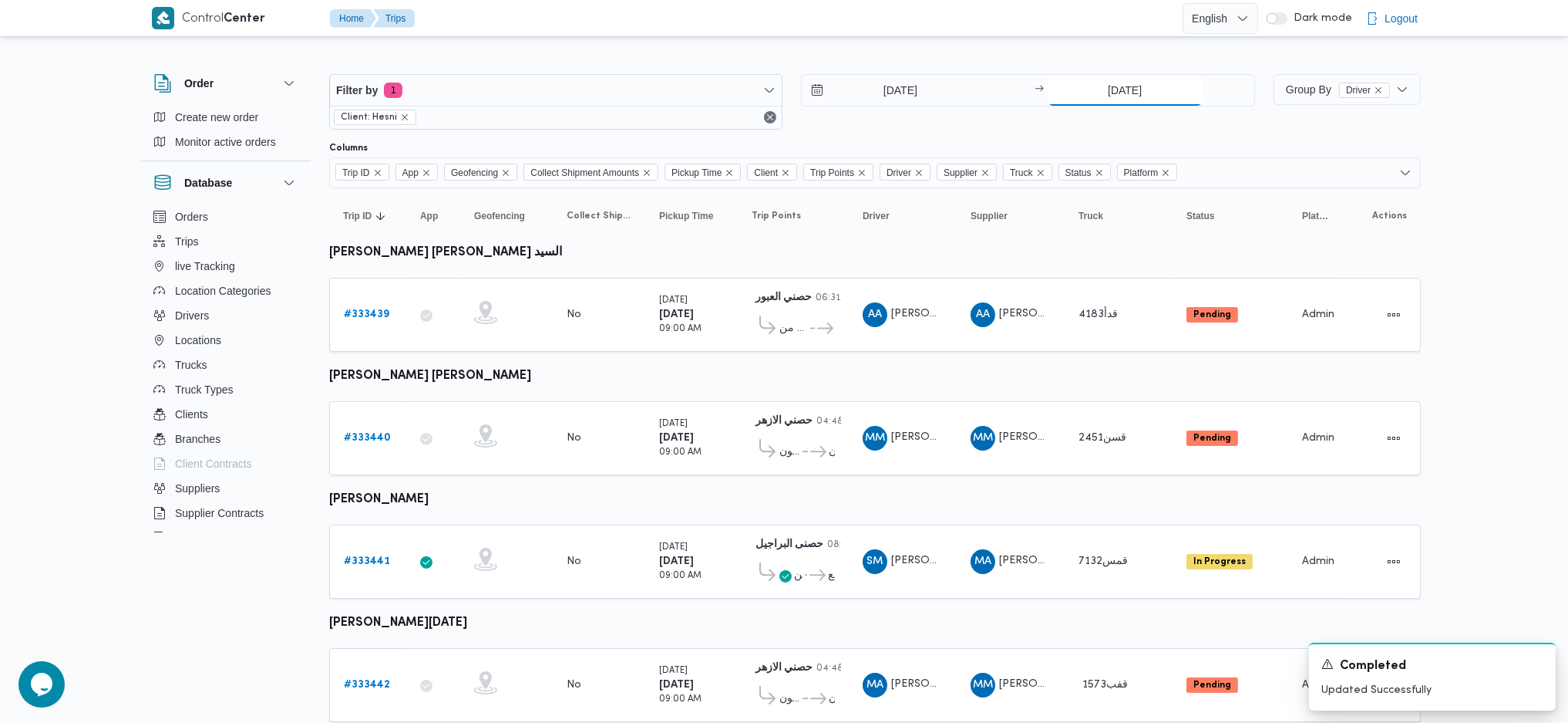
click at [1111, 86] on input "[DATE]" at bounding box center [1125, 90] width 153 height 31
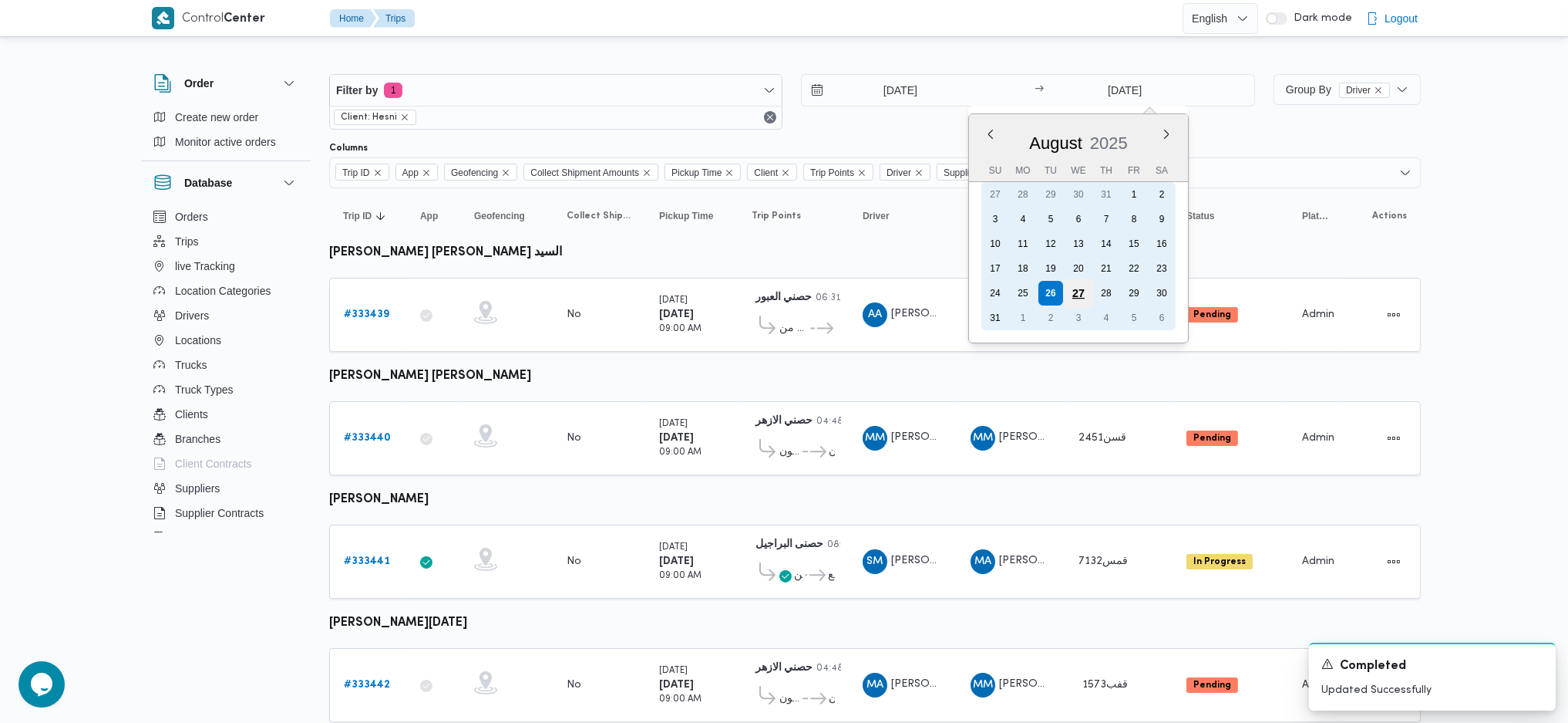
click at [1083, 279] on div "27" at bounding box center [1078, 293] width 29 height 29
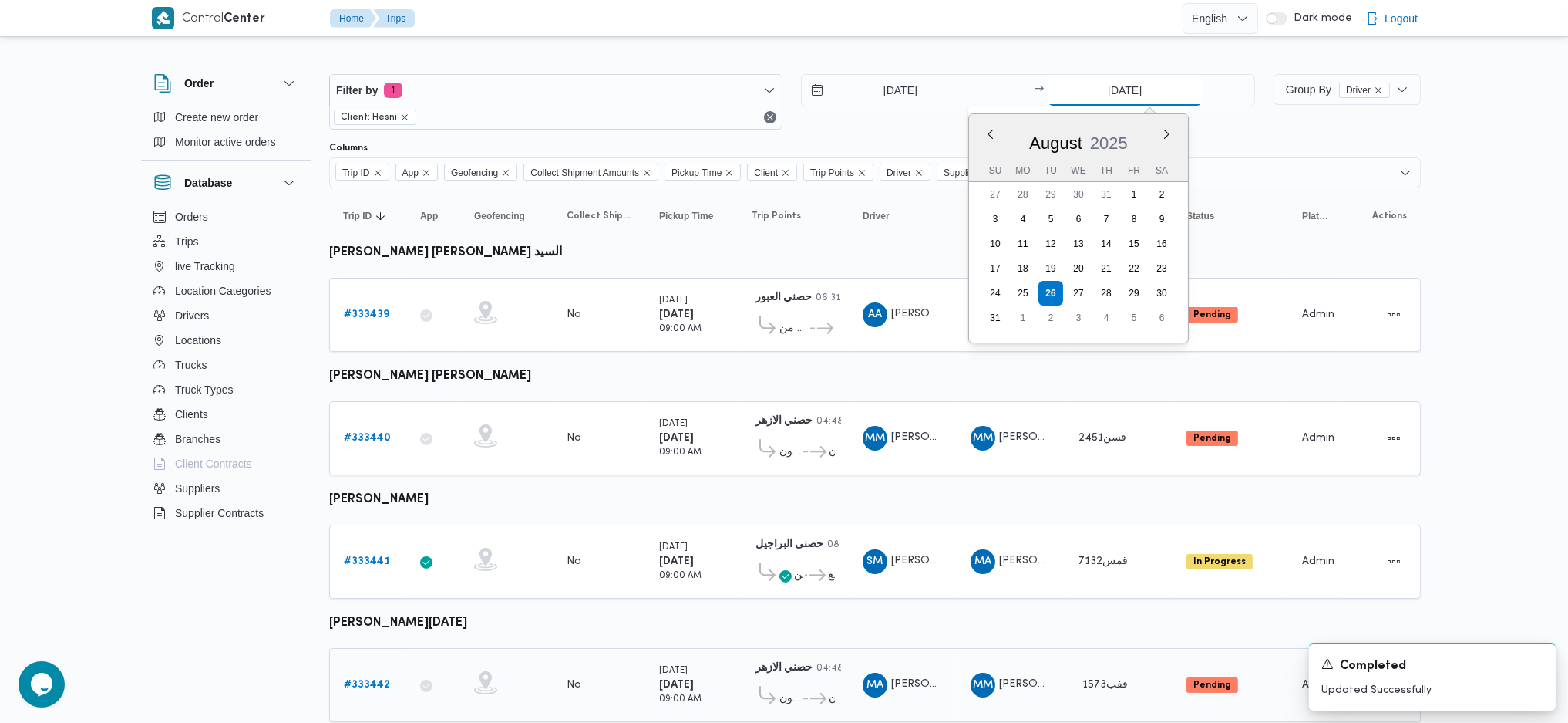
type input "27/8/2025"
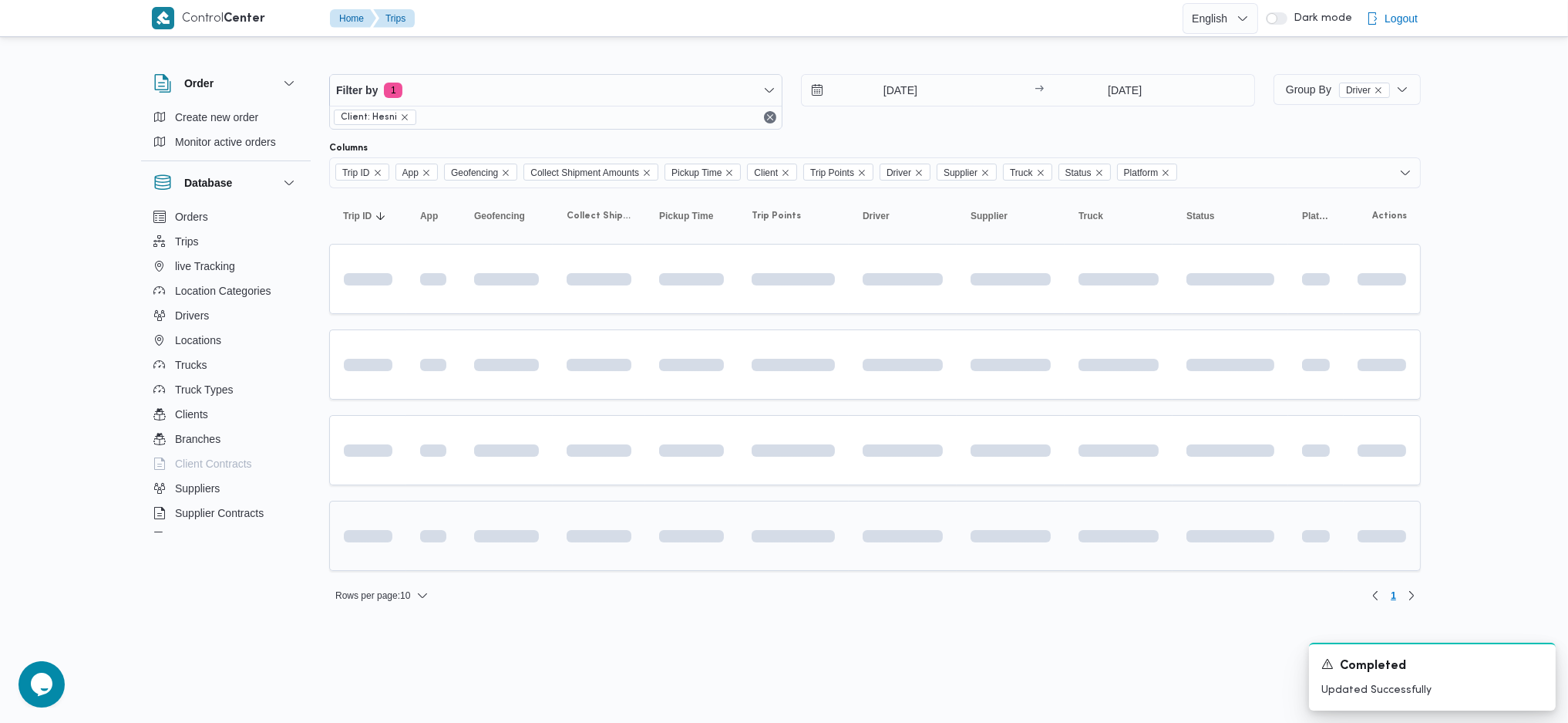
drag, startPoint x: 847, startPoint y: 554, endPoint x: 841, endPoint y: 544, distance: 11.7
click at [843, 546] on td at bounding box center [793, 535] width 111 height 70
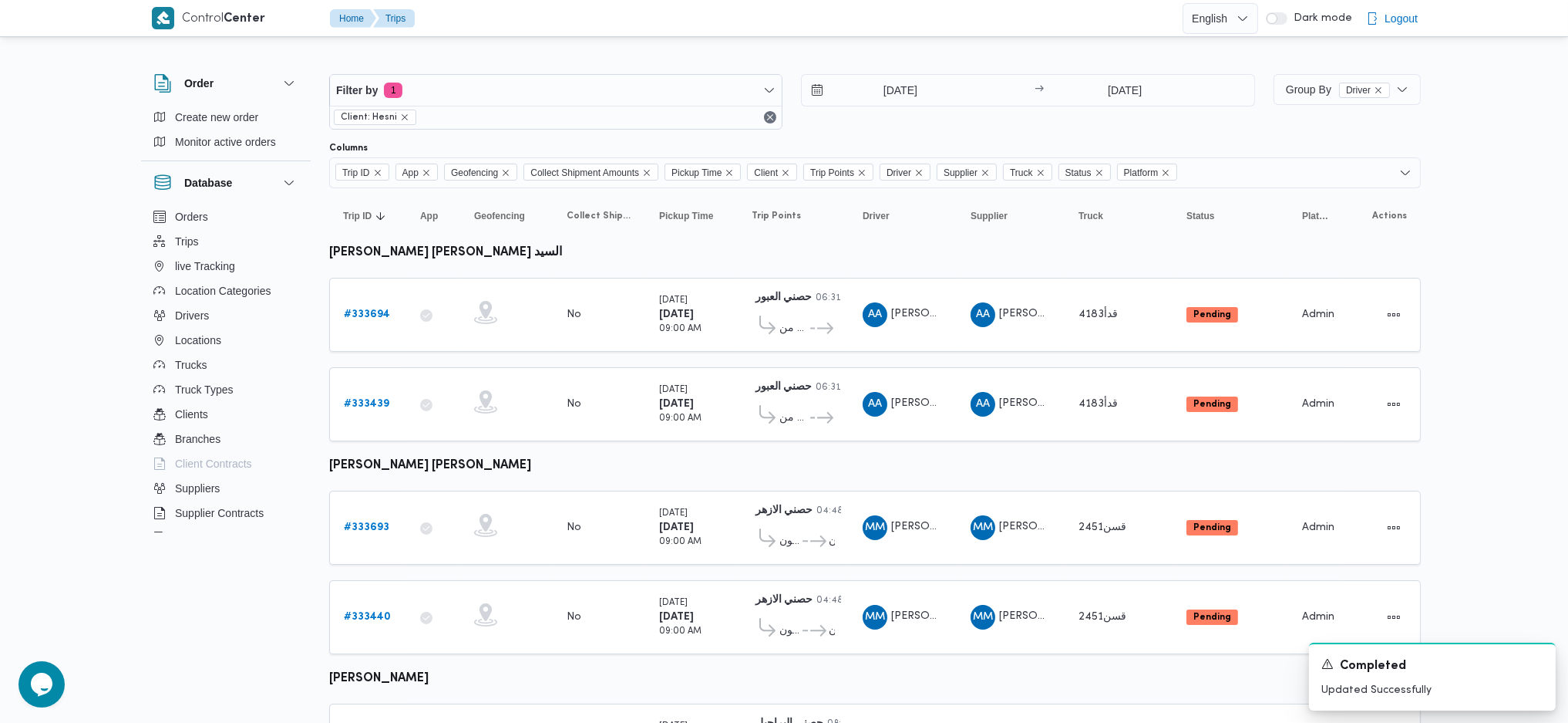
scroll to position [309, 0]
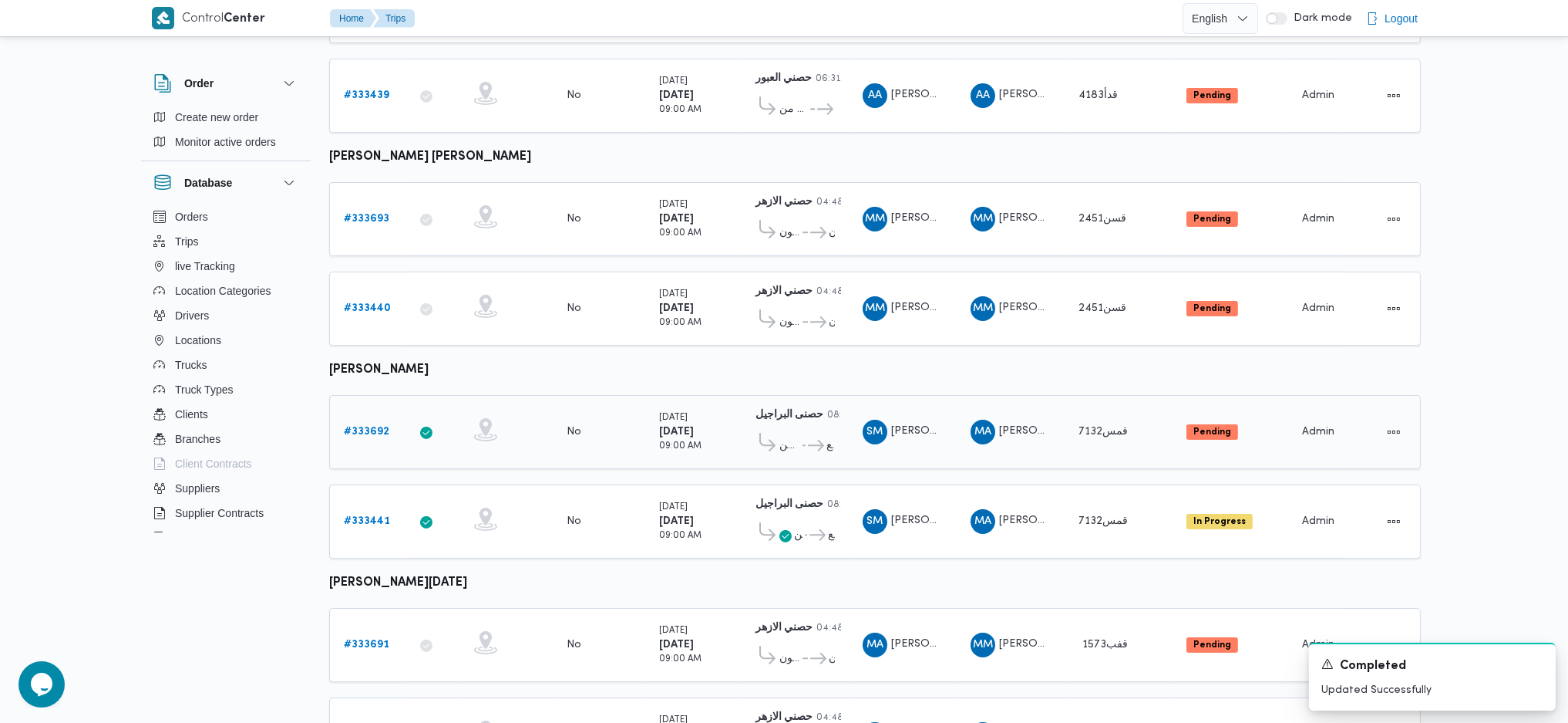
click at [378, 427] on b "# 333692" at bounding box center [366, 432] width 46 height 10
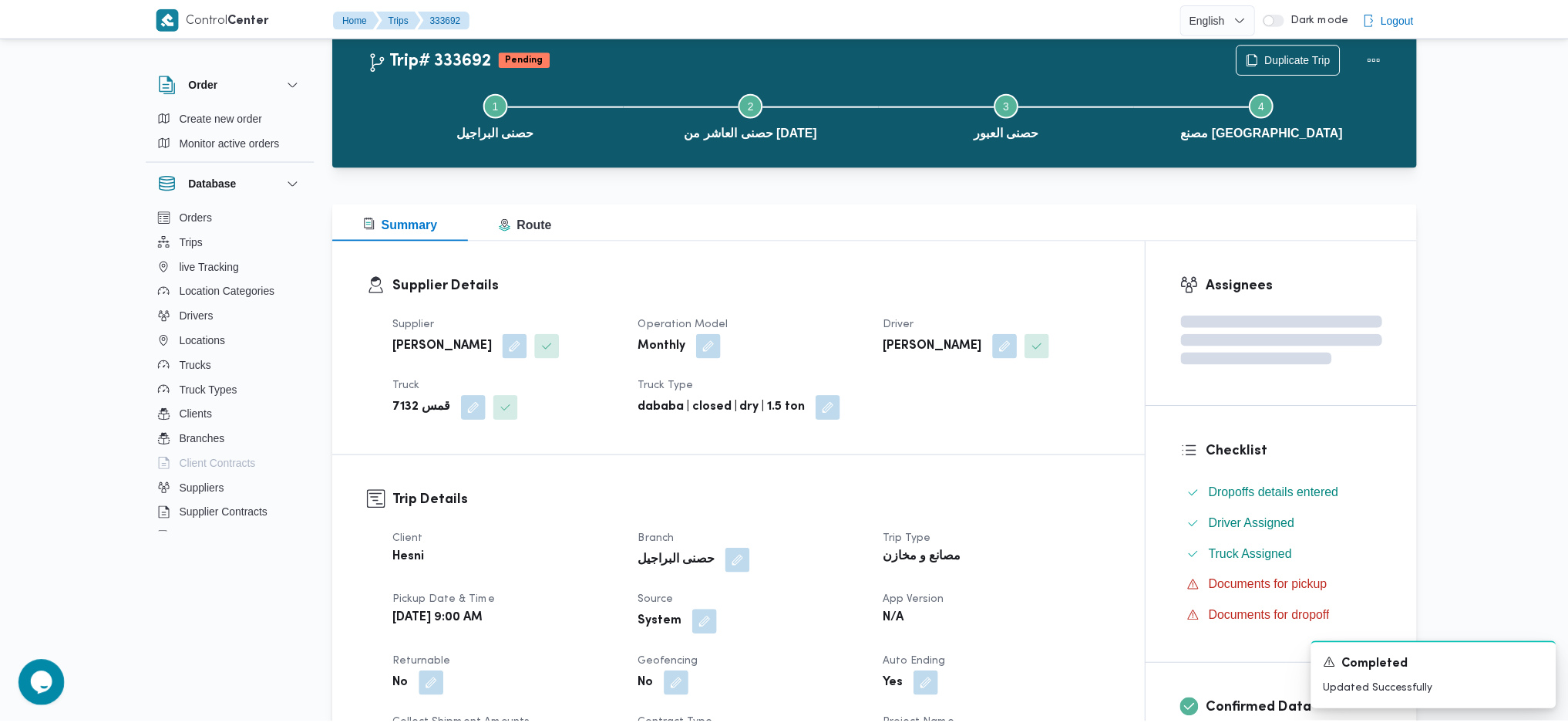
scroll to position [309, 0]
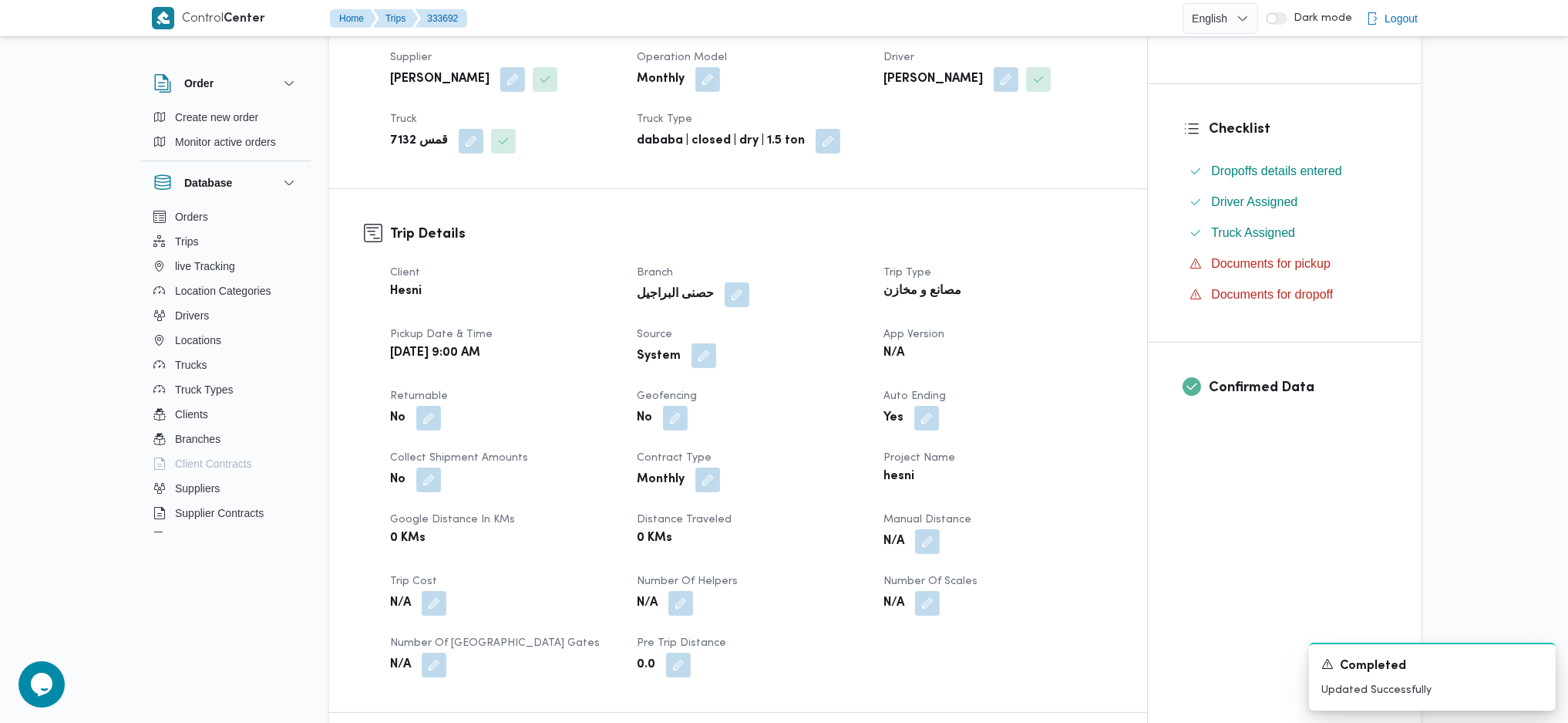
click at [707, 362] on button "button" at bounding box center [704, 355] width 25 height 25
click at [656, 415] on div "Is the trip operated through the driver app? Save" at bounding box center [706, 402] width 341 height 34
click at [672, 412] on div "Is the trip operated through the driver app? Save" at bounding box center [706, 402] width 341 height 34
click at [746, 404] on label "Is the trip operated through the driver app?" at bounding box center [662, 402] width 248 height 18
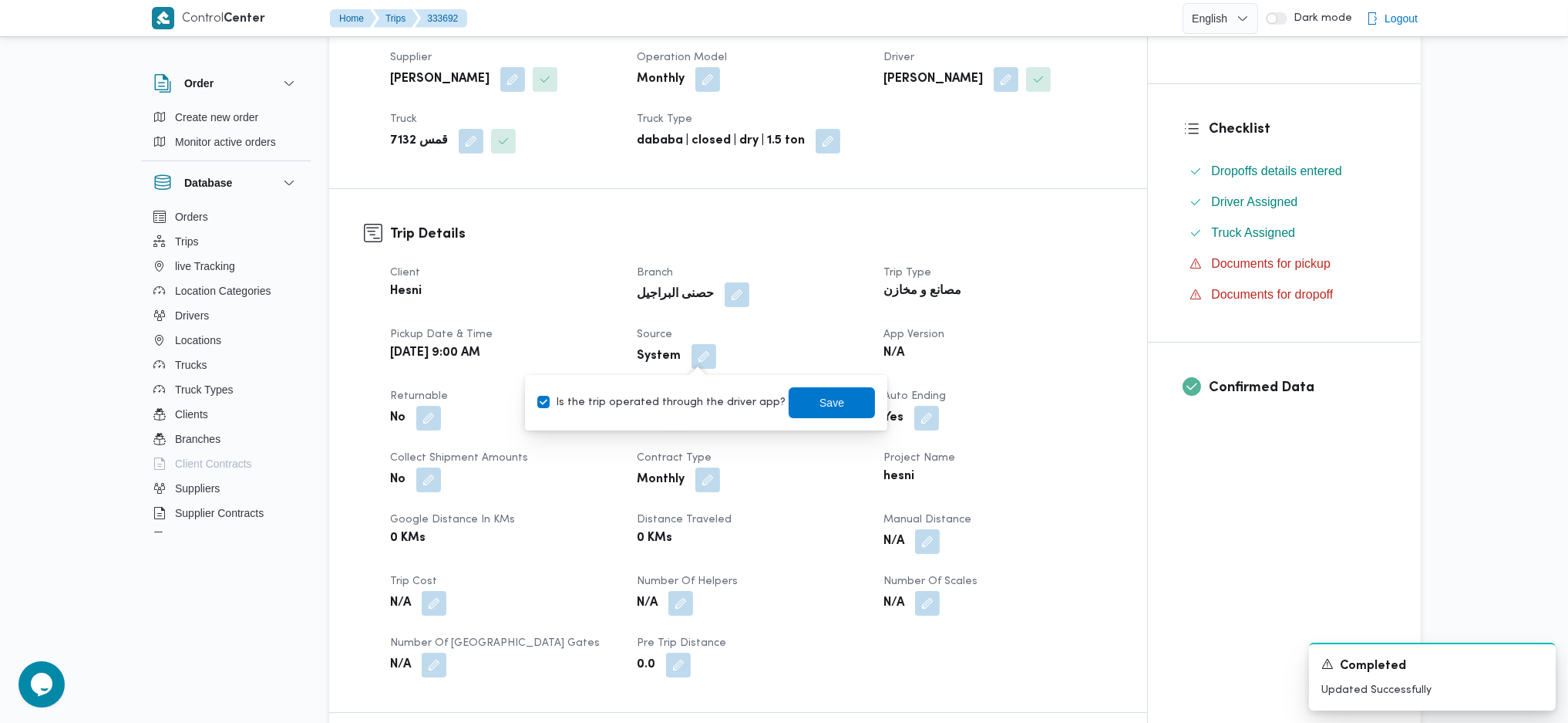
checkbox input "false"
click at [789, 395] on span "Save" at bounding box center [832, 402] width 86 height 31
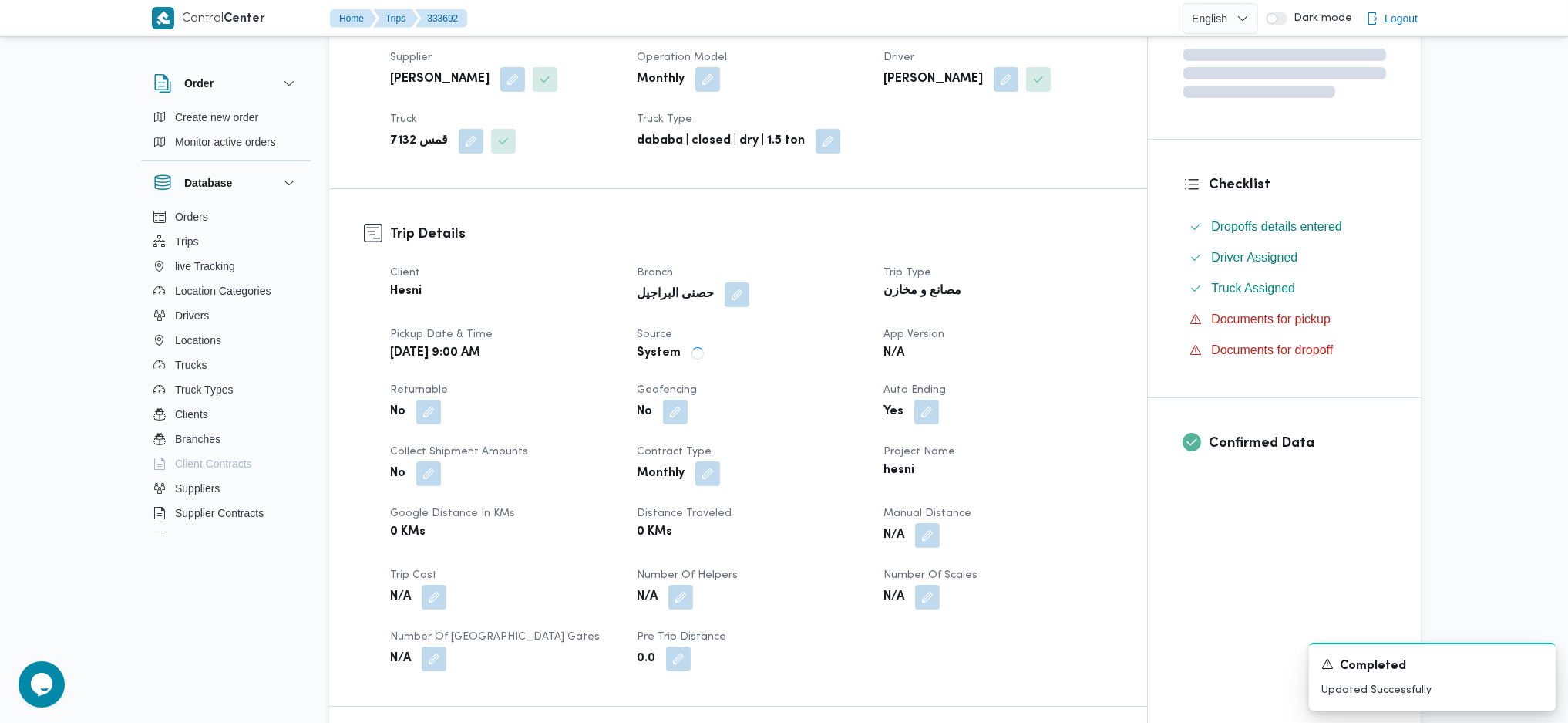
click at [969, 471] on div "hesni" at bounding box center [998, 470] width 231 height 22
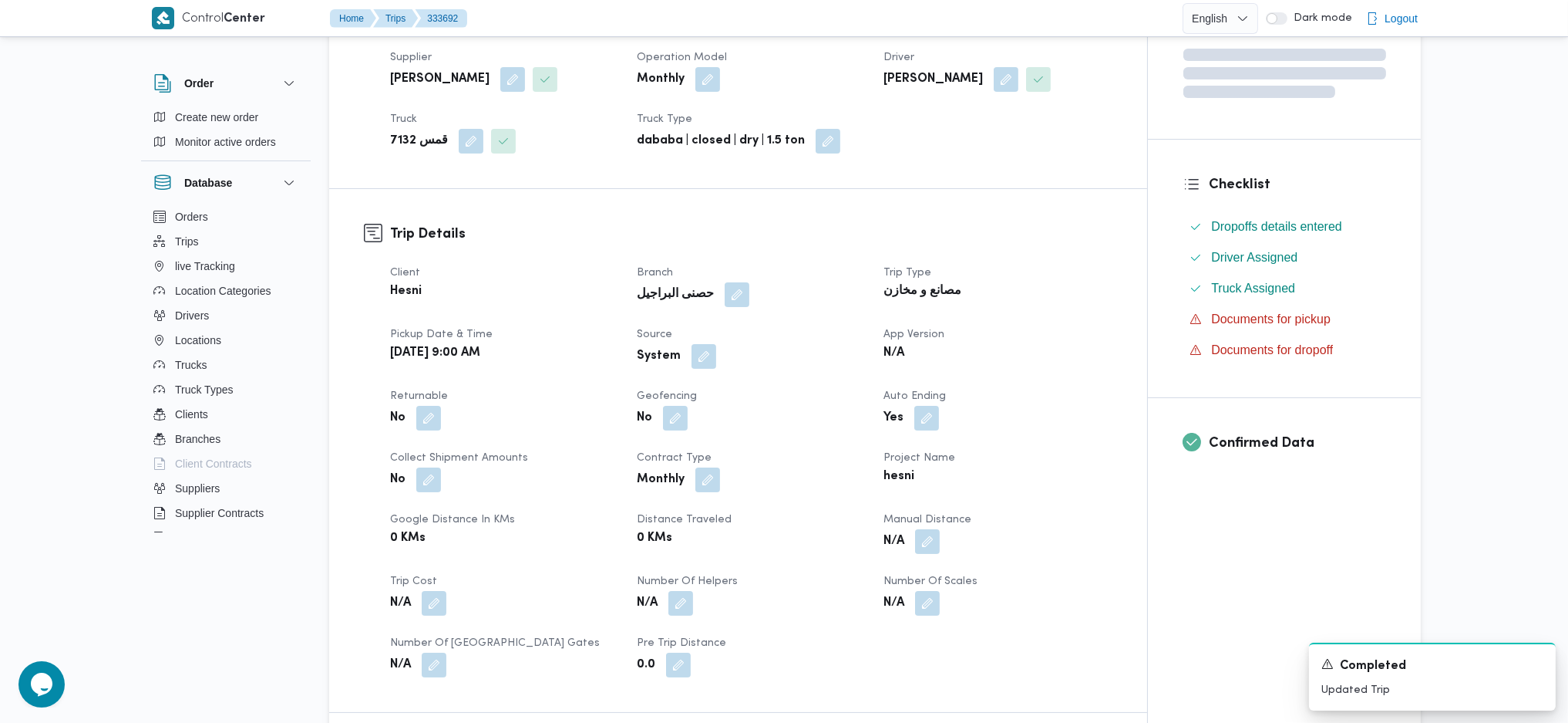
click at [1039, 333] on dt "App Version" at bounding box center [998, 334] width 228 height 18
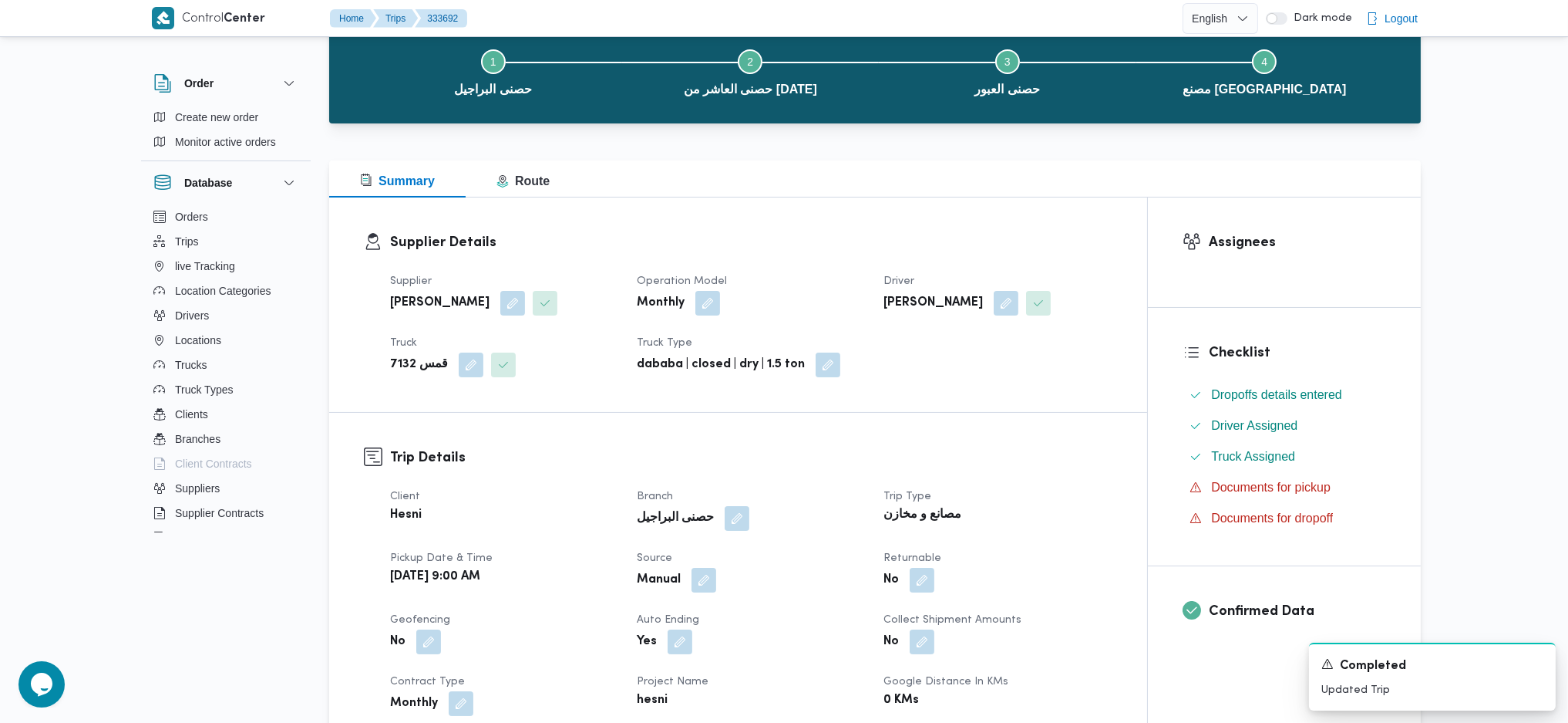
scroll to position [0, 0]
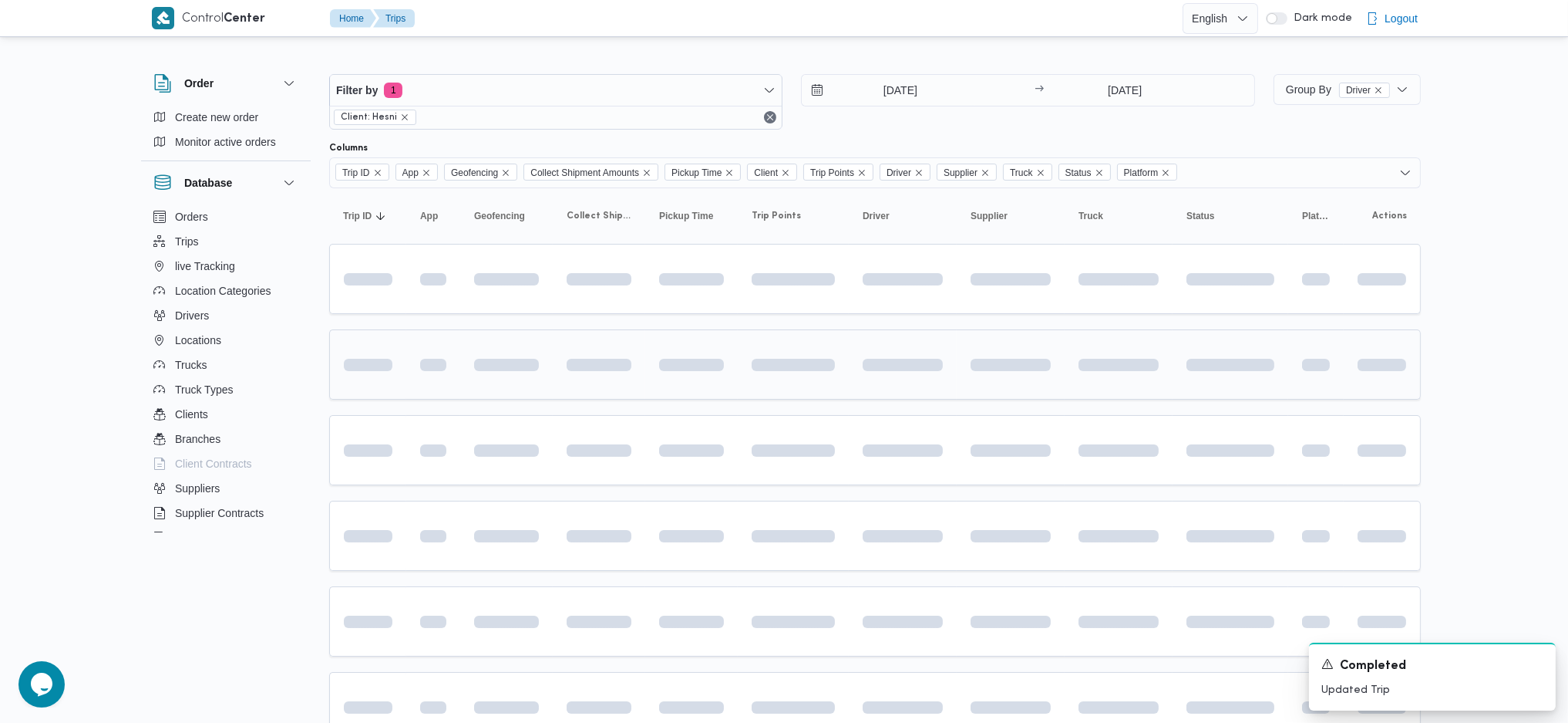
scroll to position [238, 0]
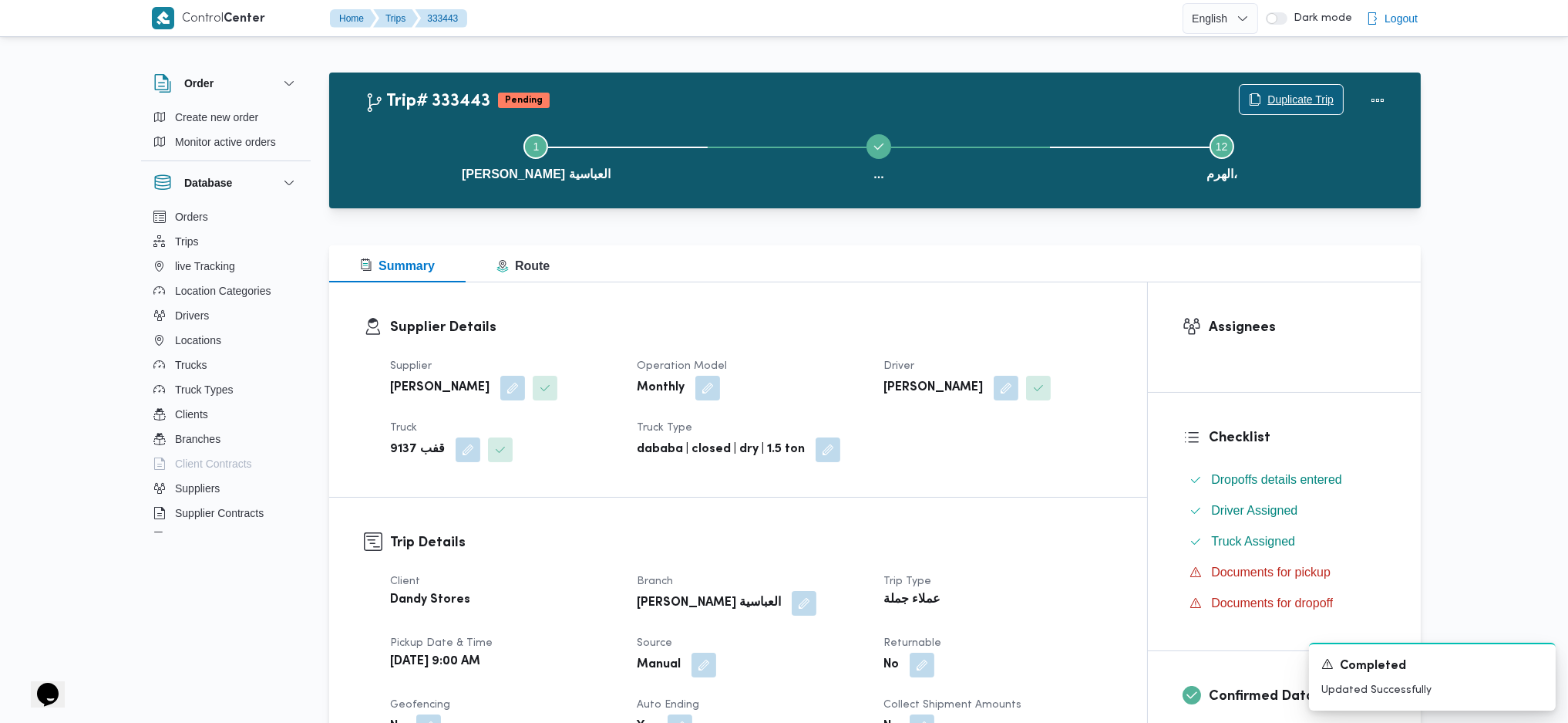
click at [1285, 84] on button "Duplicate Trip" at bounding box center [1291, 100] width 105 height 31
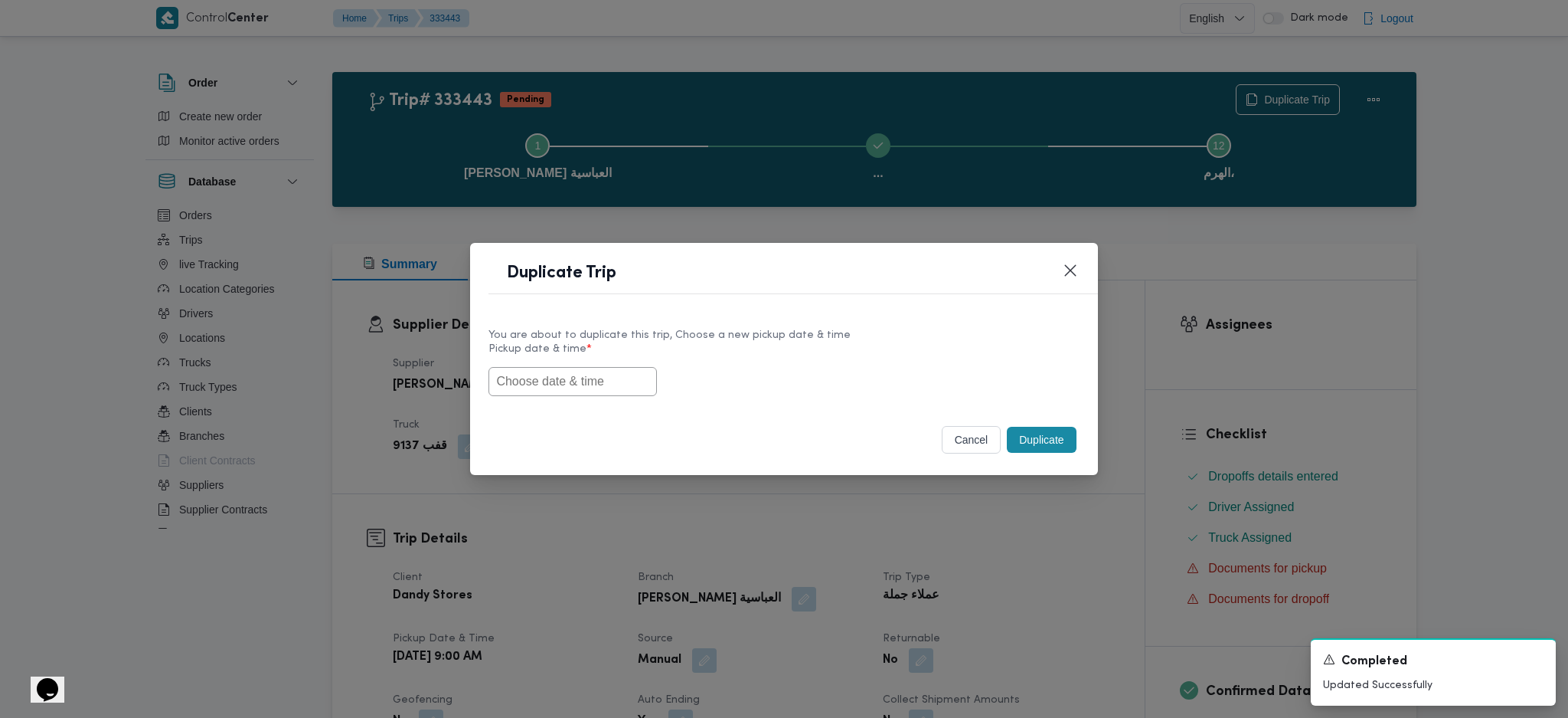
click at [544, 377] on input "text" at bounding box center [572, 382] width 169 height 29
paste input "27/08/2025 9:00AM"
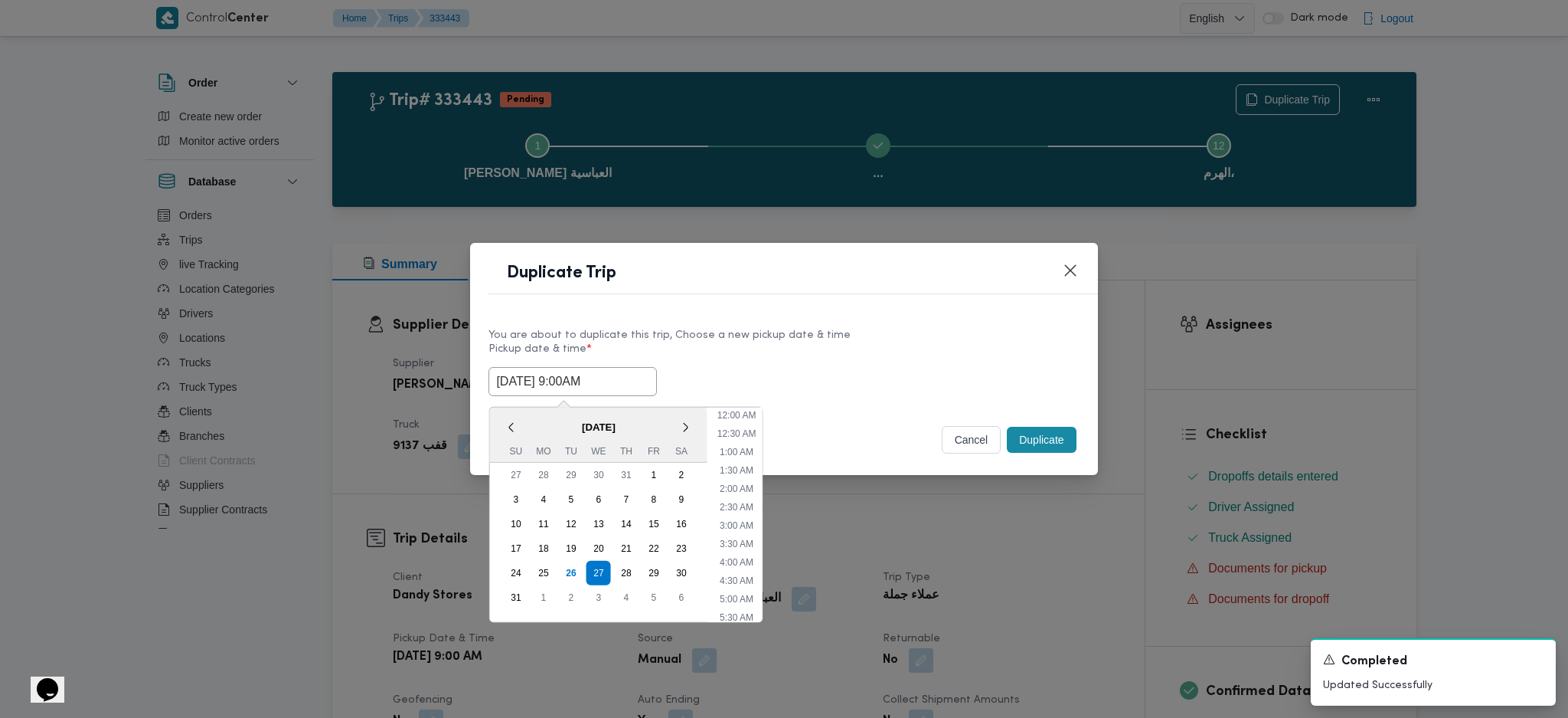
scroll to position [234, 0]
type input "27/08/2025 9:00AM"
click at [1041, 438] on button "Duplicate" at bounding box center [1041, 440] width 69 height 26
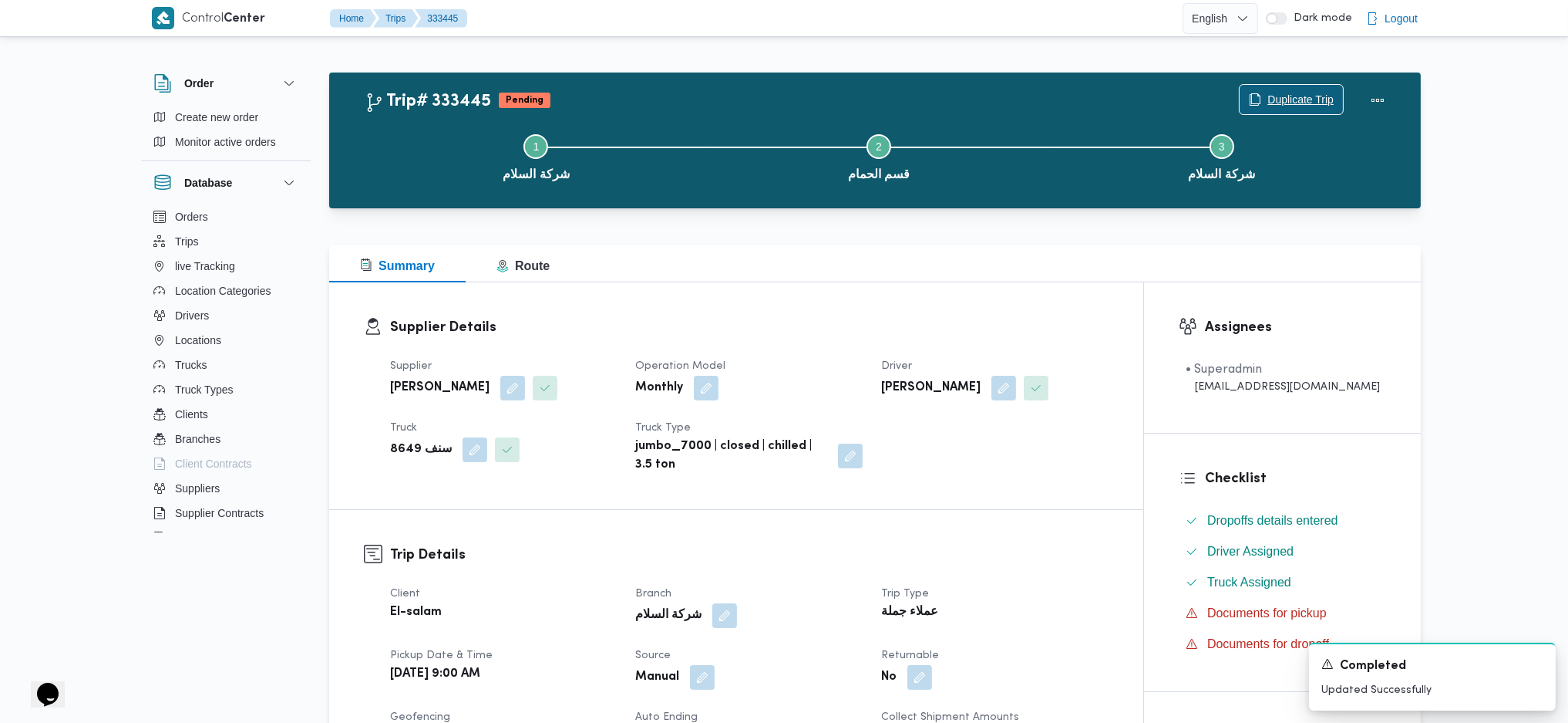
click at [1280, 98] on span "Duplicate Trip" at bounding box center [1300, 99] width 66 height 18
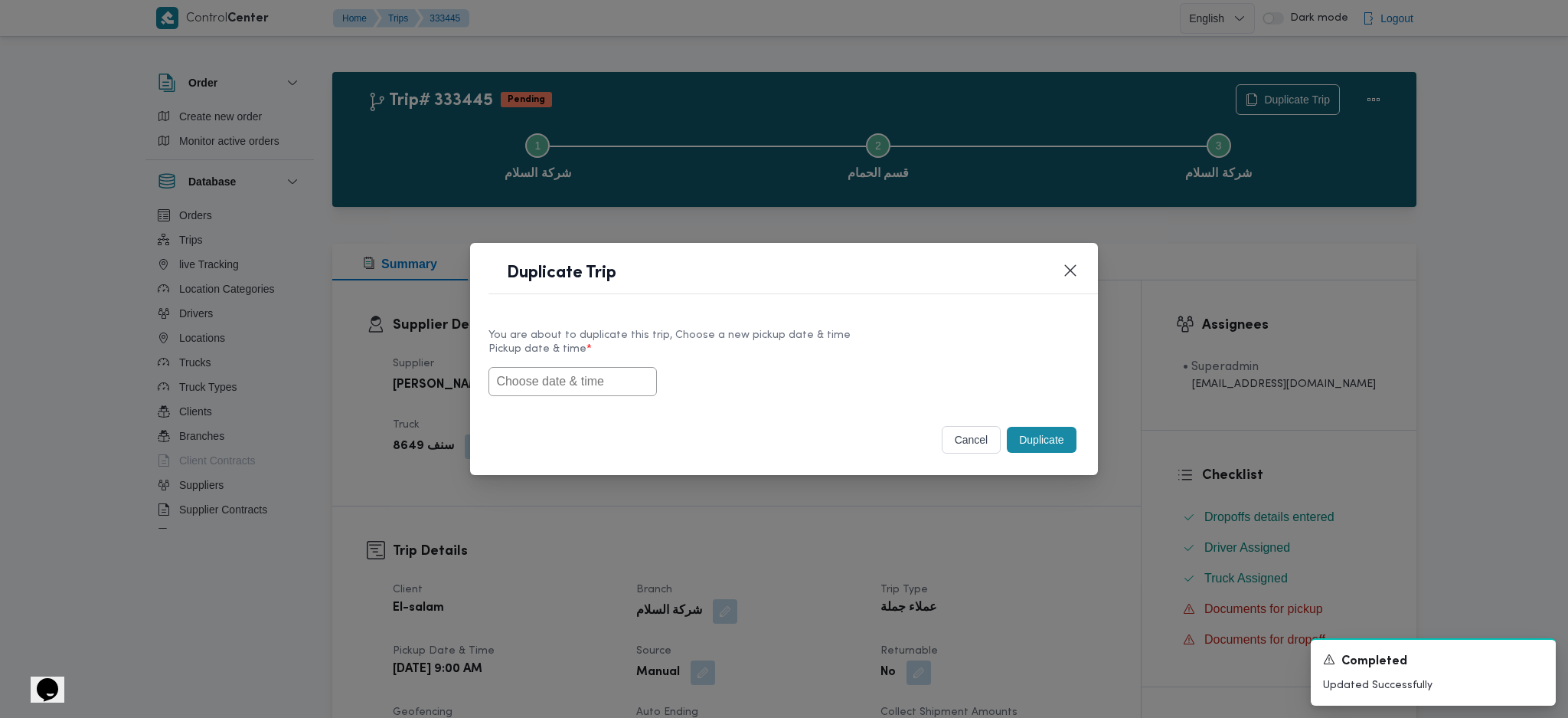
drag, startPoint x: 582, startPoint y: 378, endPoint x: 601, endPoint y: 376, distance: 19.1
click at [582, 377] on input "text" at bounding box center [572, 382] width 169 height 29
paste input "27/08/2025 9:00AM"
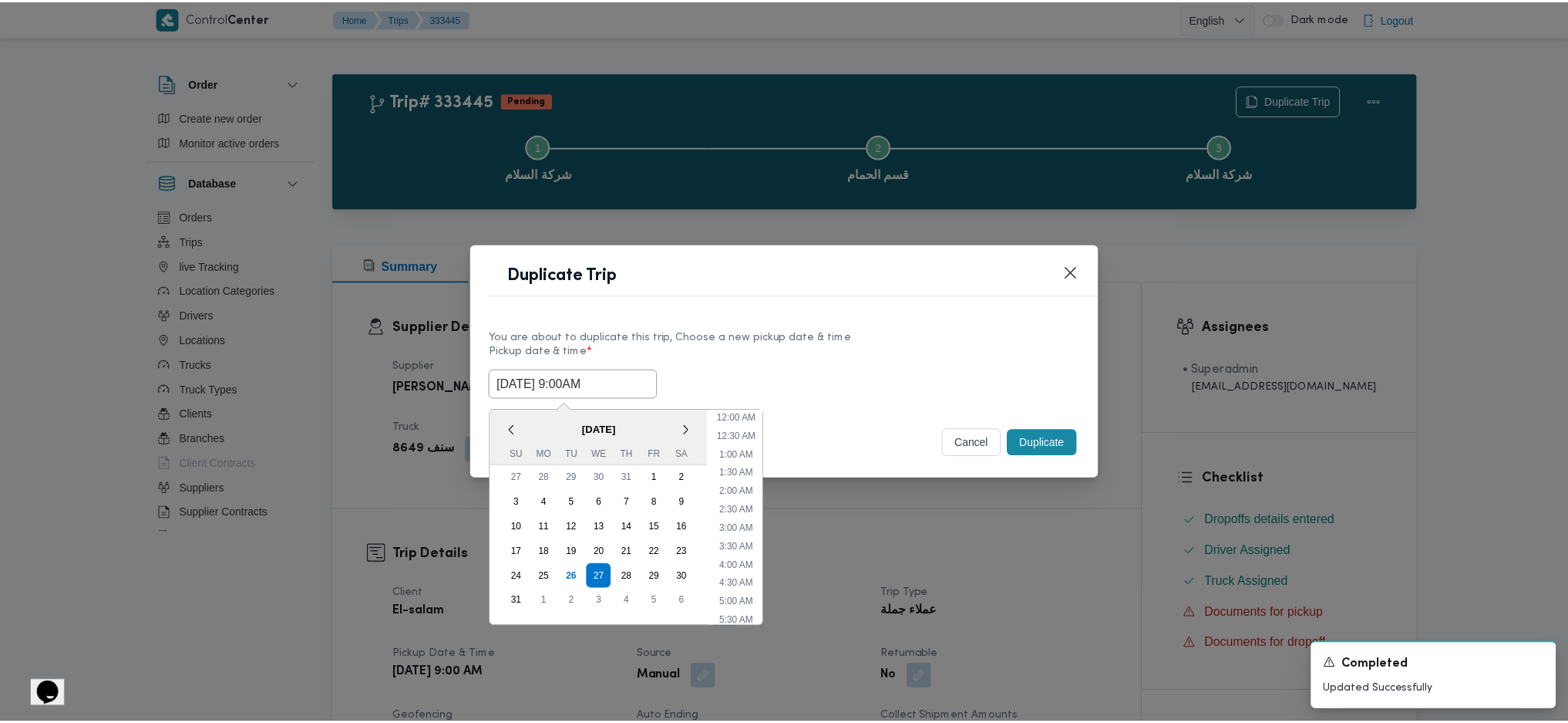
scroll to position [440, 0]
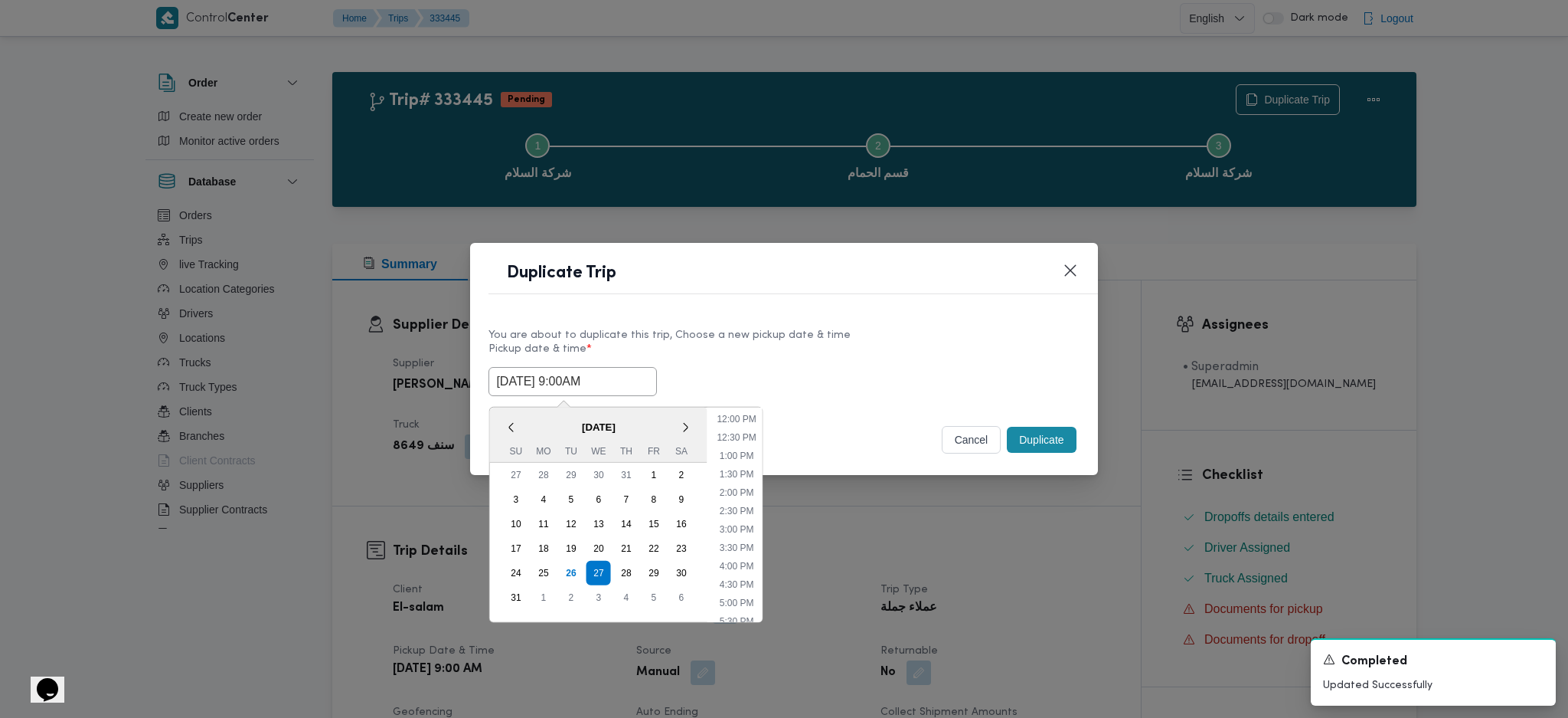
type input "27/08/2025 9:00AM"
click at [1061, 438] on button "Duplicate" at bounding box center [1041, 440] width 69 height 26
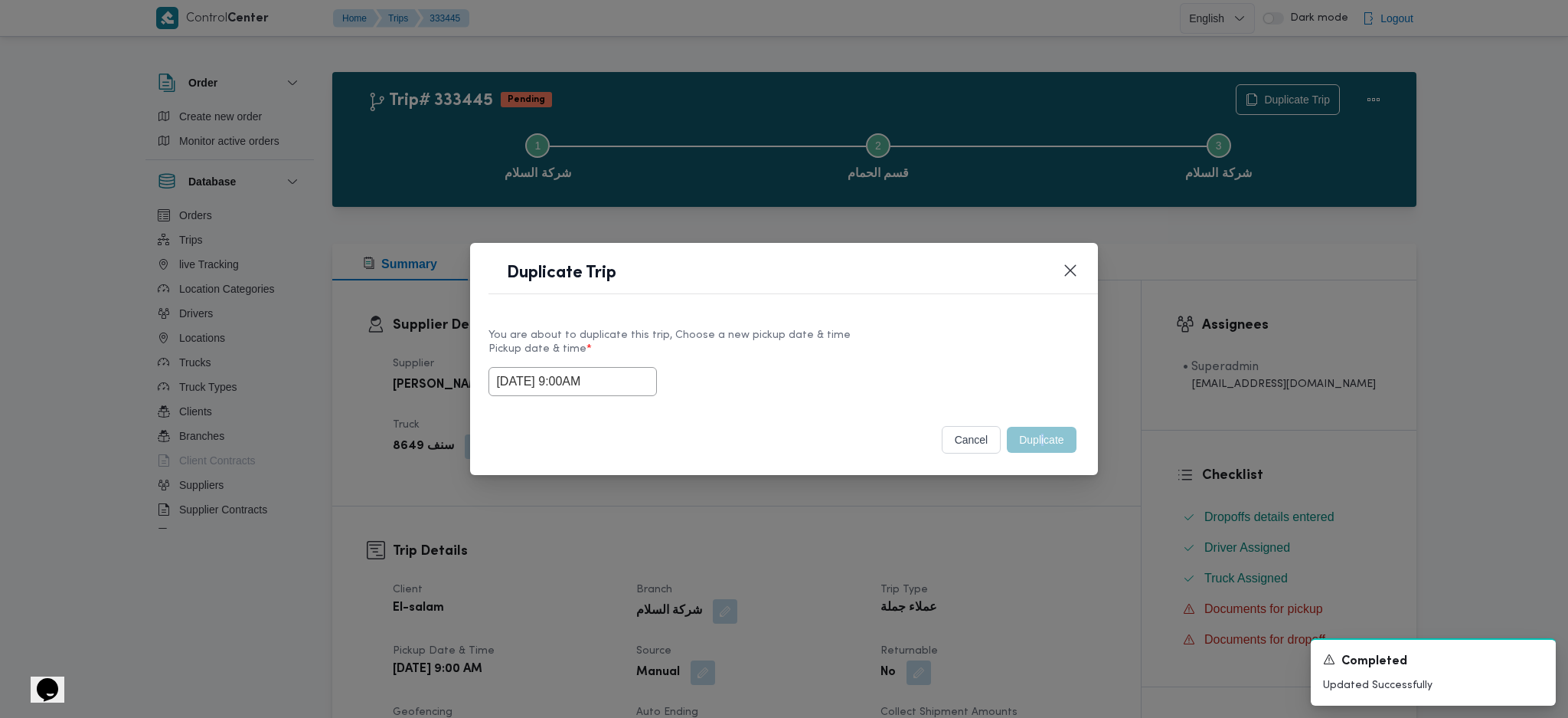
click at [1042, 543] on div "Duplicate Trip You are about to duplicate this trip, Choose a new pickup date &…" at bounding box center [784, 359] width 1568 height 718
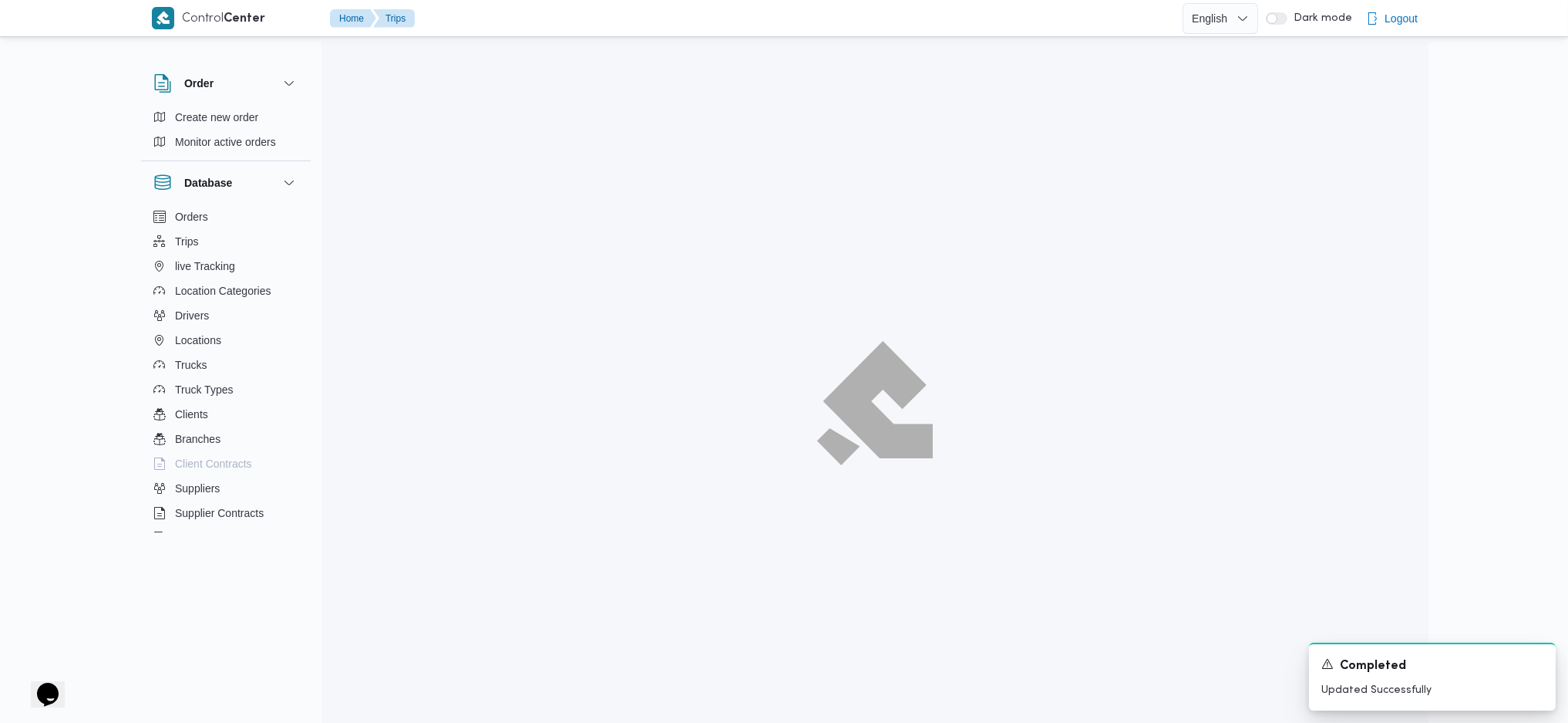
scroll to position [154, 0]
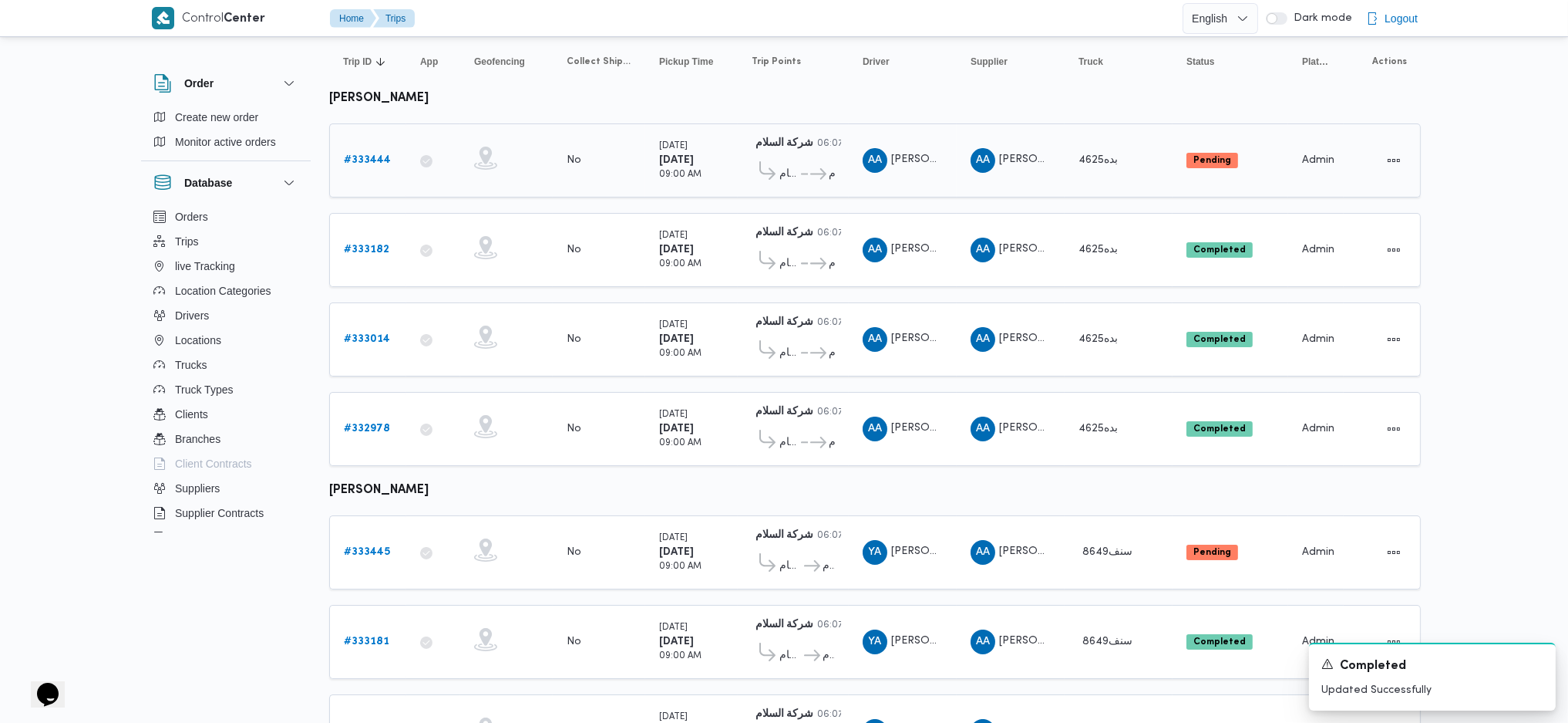
click at [363, 151] on link "# 333444" at bounding box center [367, 159] width 47 height 18
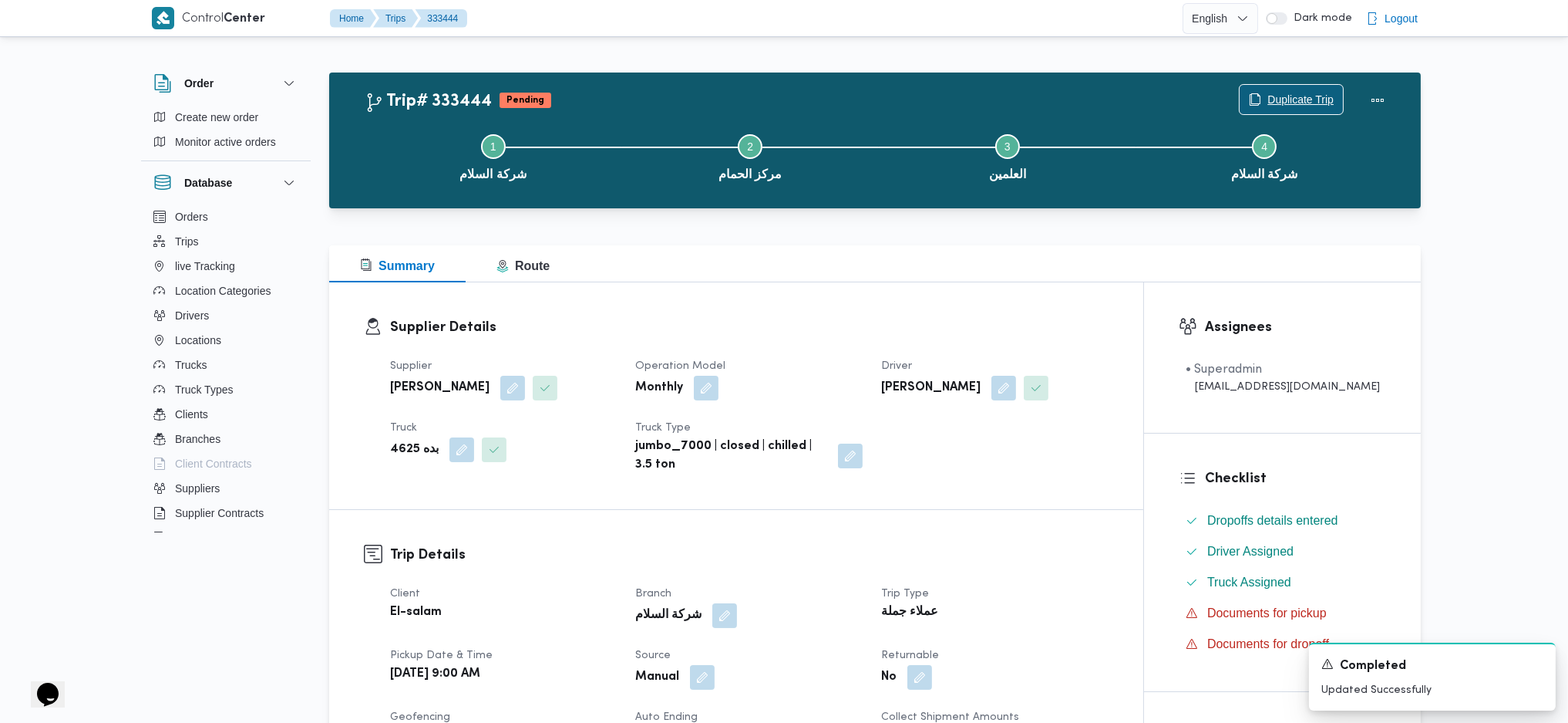
click at [1292, 93] on span "Duplicate Trip" at bounding box center [1300, 99] width 66 height 18
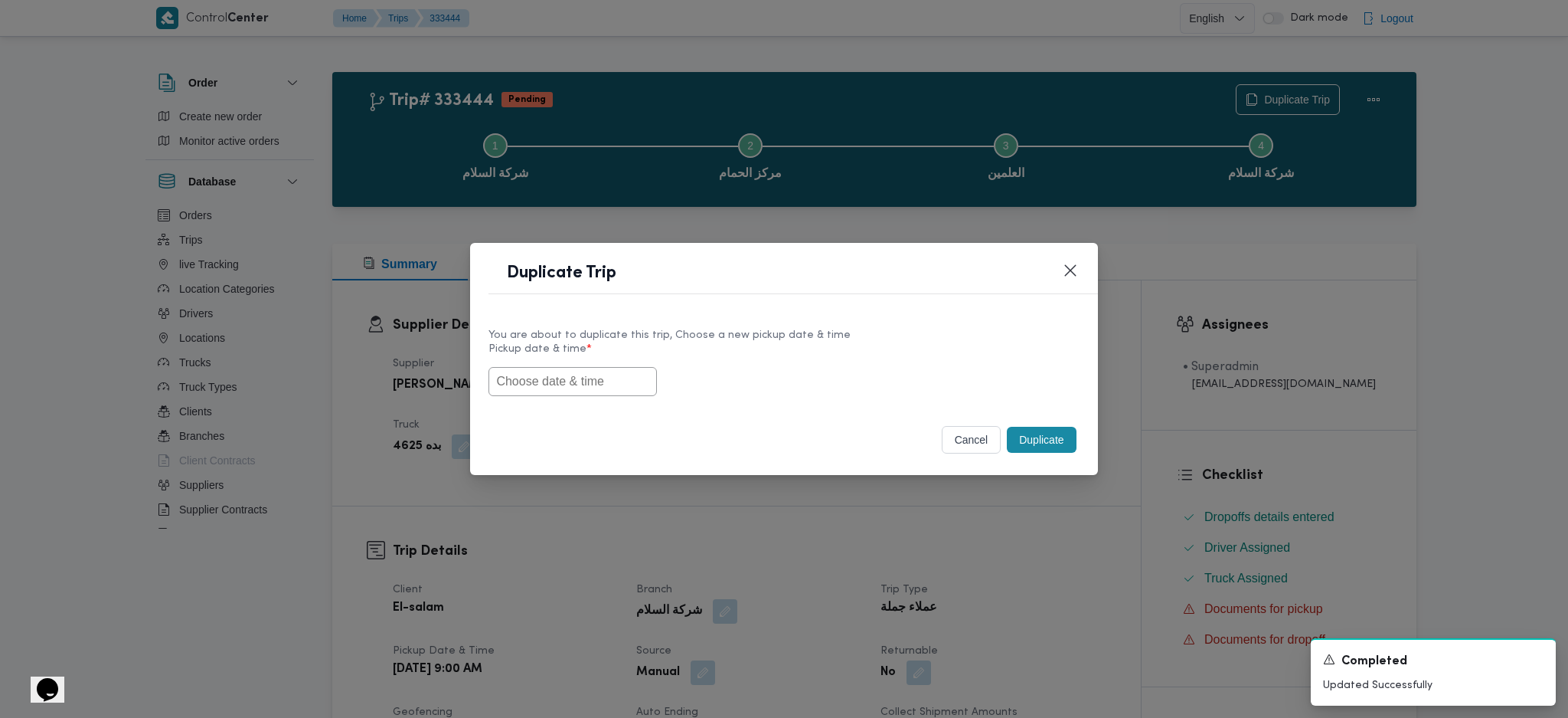
click at [595, 360] on label "Pickup date & time *" at bounding box center [784, 355] width 590 height 24
paste input "27/08/2025 9:00AM"
drag, startPoint x: 602, startPoint y: 396, endPoint x: 615, endPoint y: 376, distance: 23.9
click at [599, 381] on input "text" at bounding box center [572, 382] width 169 height 29
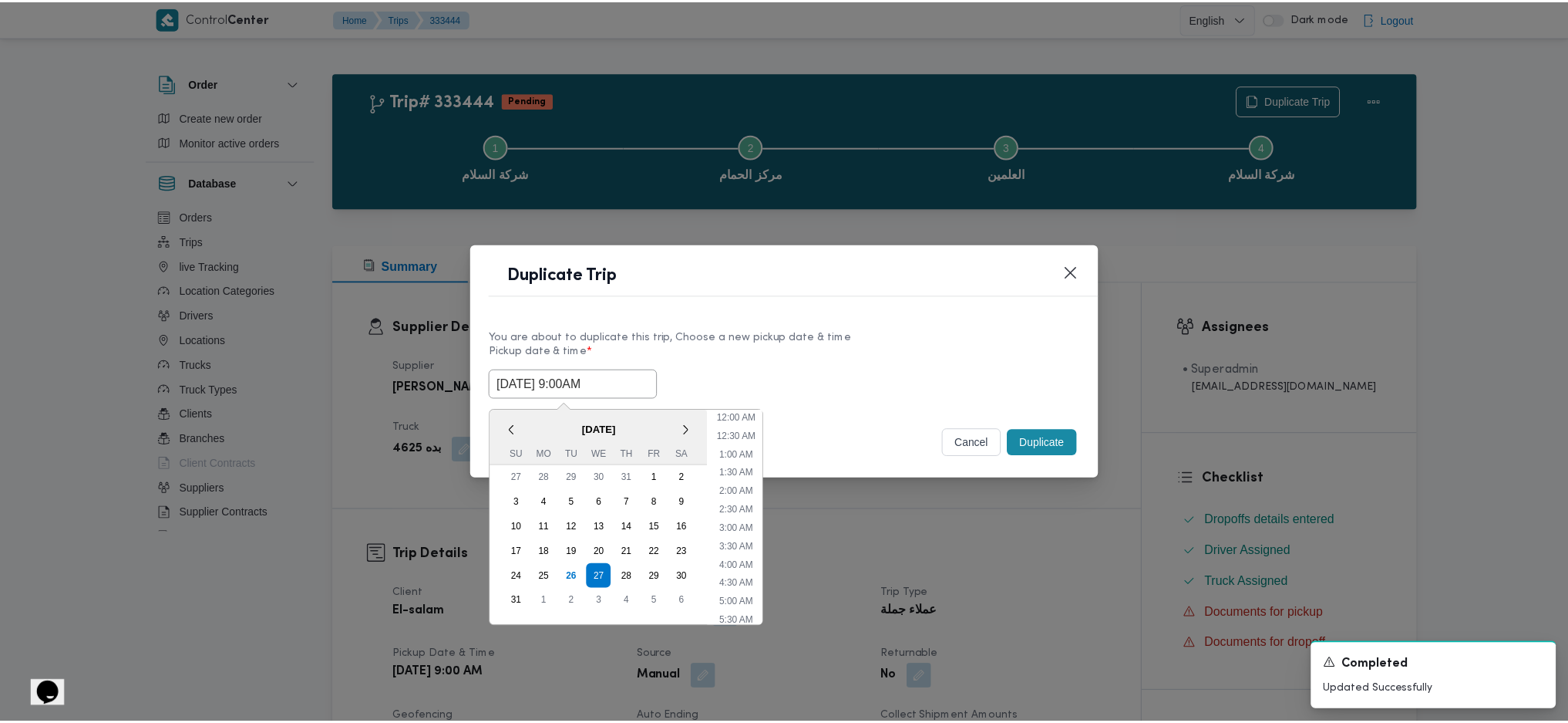
scroll to position [236, 0]
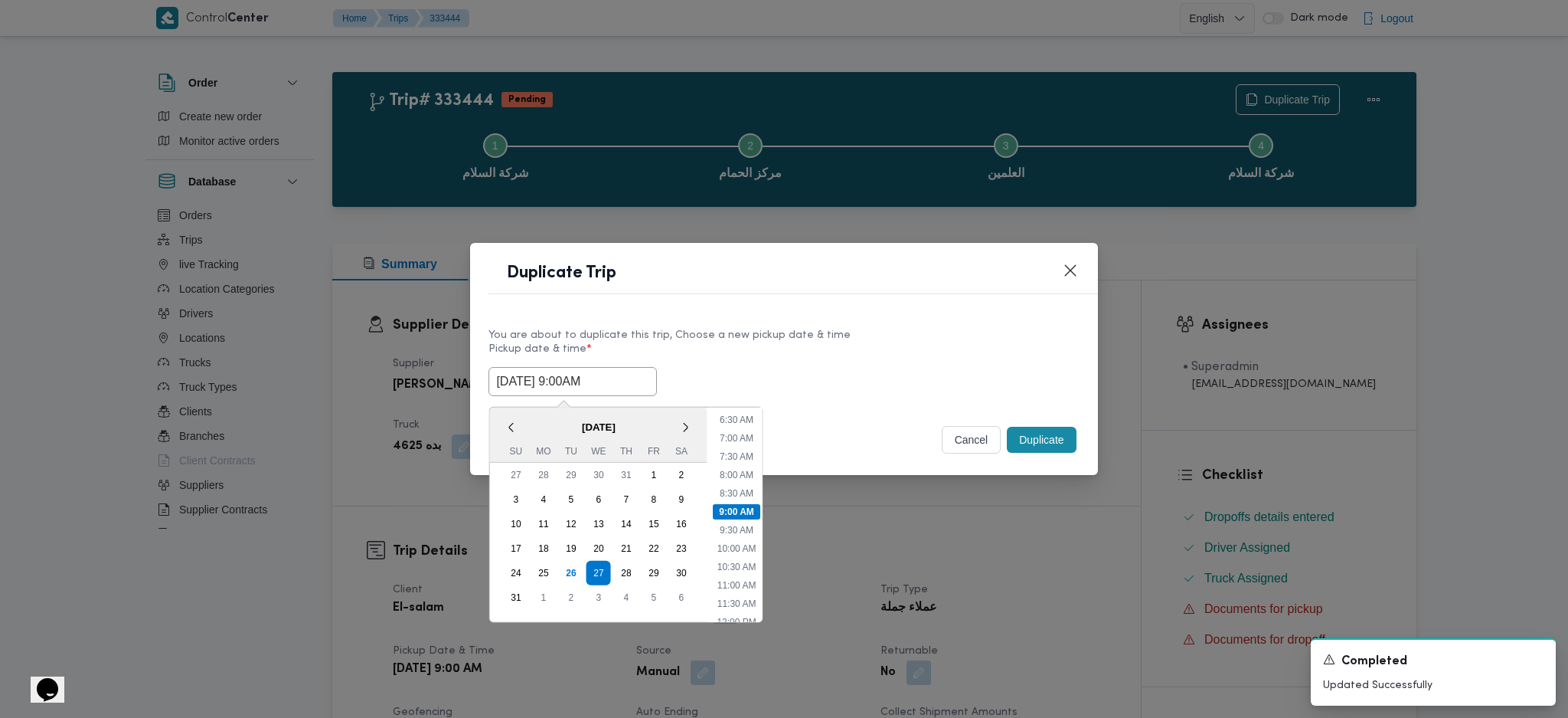
type input "27/08/2025 9:00AM"
click at [1038, 439] on button "Duplicate" at bounding box center [1041, 440] width 69 height 26
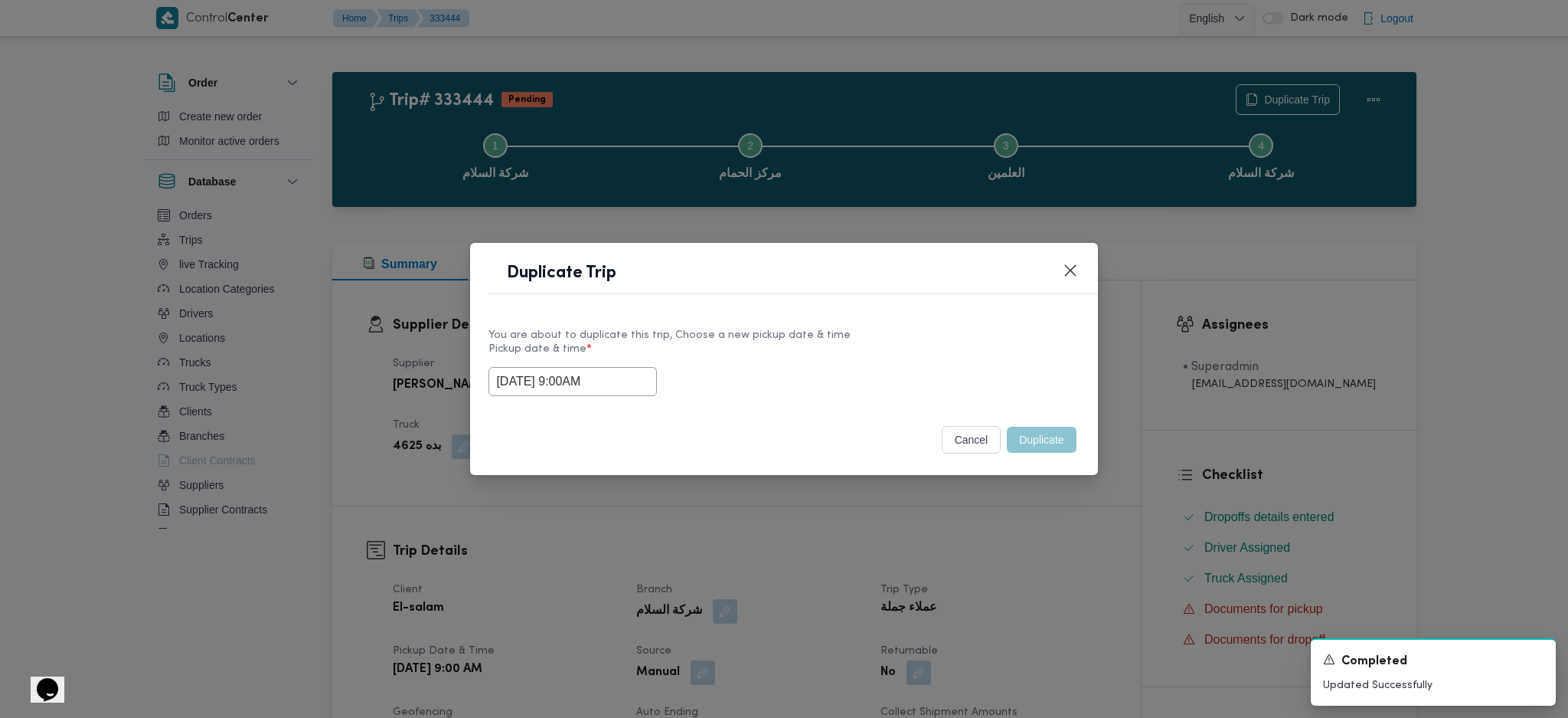
click at [1034, 507] on div "Duplicate Trip You are about to duplicate this trip, Choose a new pickup date &…" at bounding box center [784, 359] width 1568 height 718
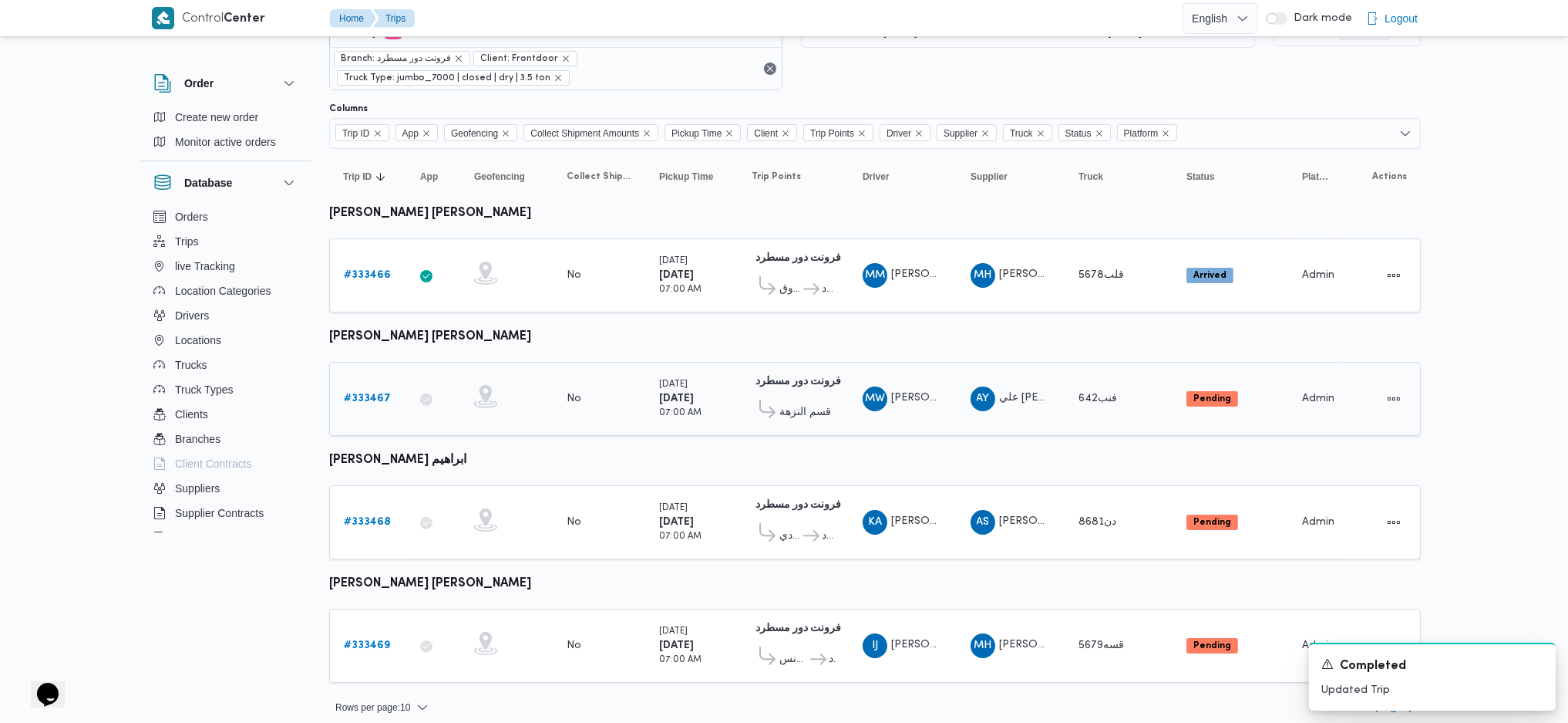
scroll to position [59, 0]
click at [387, 276] on b "# 333466" at bounding box center [367, 274] width 47 height 10
